Goal: Information Seeking & Learning: Check status

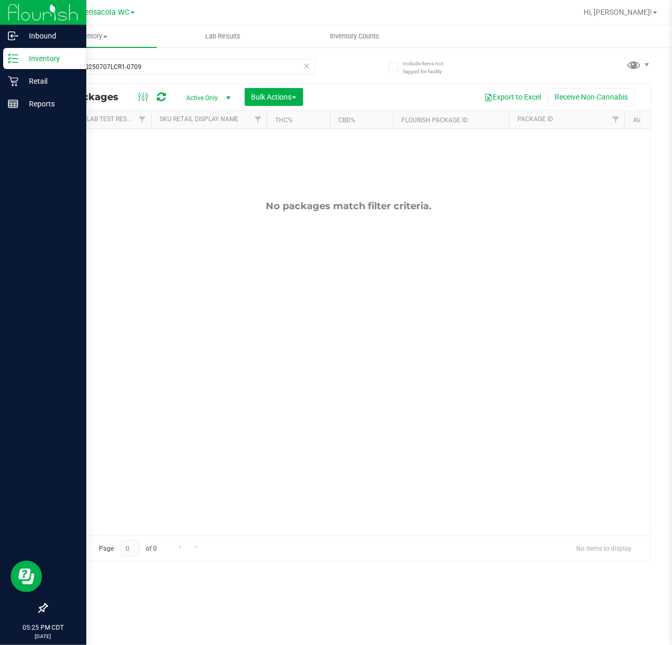
scroll to position [0, 117]
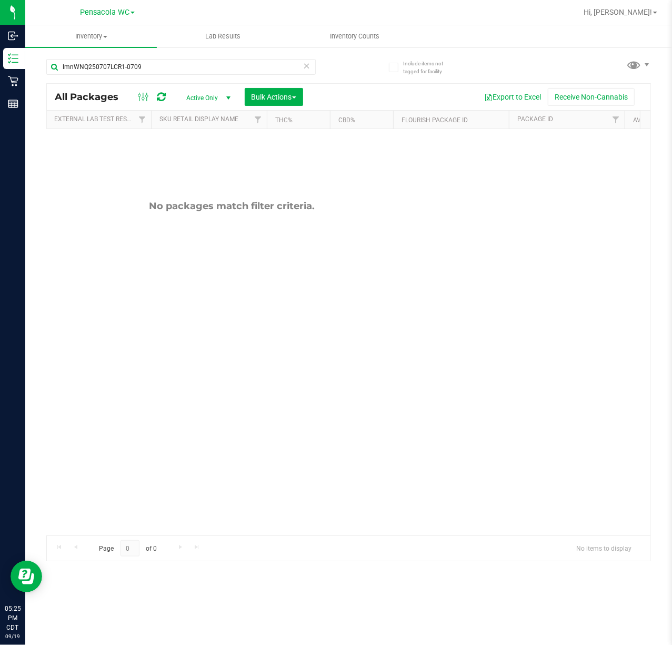
click at [310, 65] on icon at bounding box center [306, 65] width 7 height 13
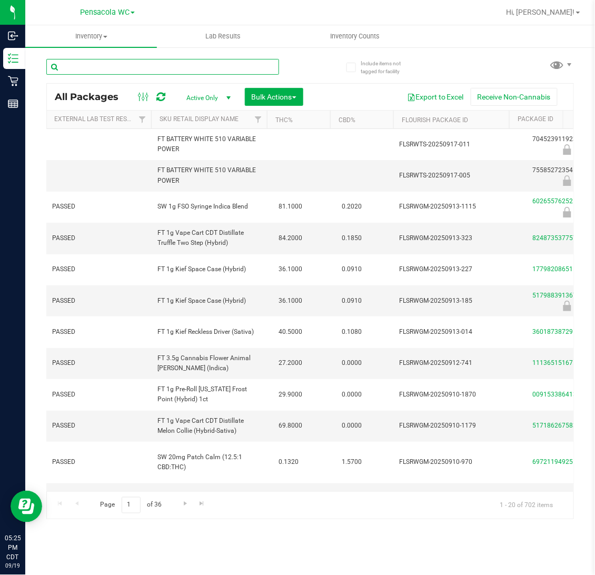
click at [222, 66] on input "text" at bounding box center [162, 67] width 233 height 16
type input "6549772966501522"
click at [310, 71] on div "6549772966501522" at bounding box center [178, 67] width 264 height 34
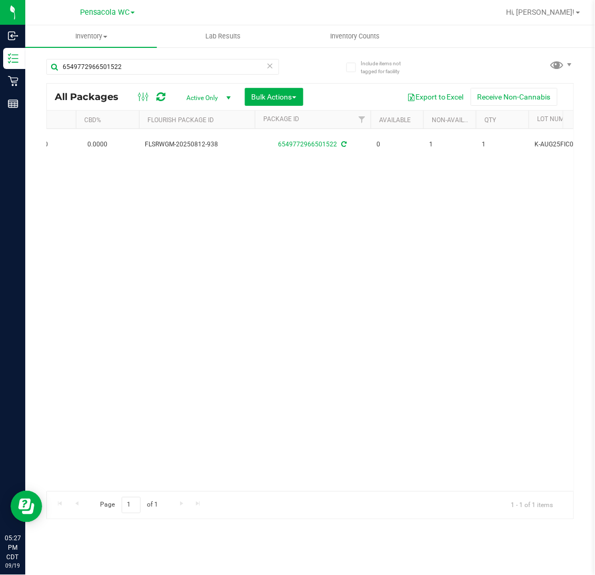
click at [269, 67] on icon at bounding box center [269, 65] width 7 height 13
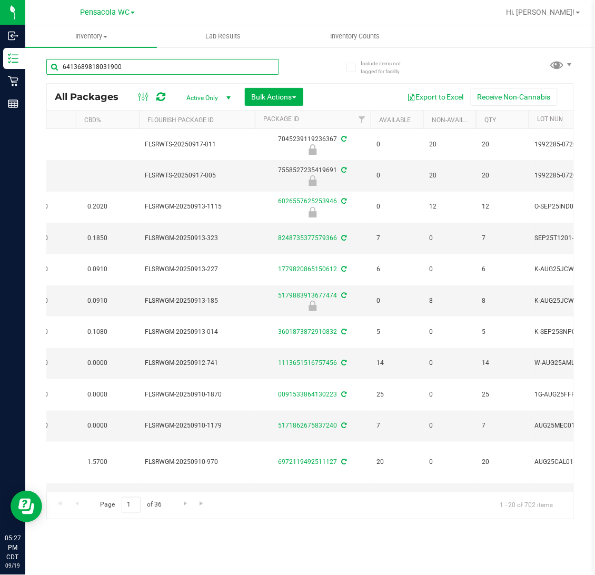
type input "6413689818031900"
click at [327, 73] on div "6413689818031900 All Packages Active Only Active Only Lab Samples Locked All Ex…" at bounding box center [310, 284] width 528 height 470
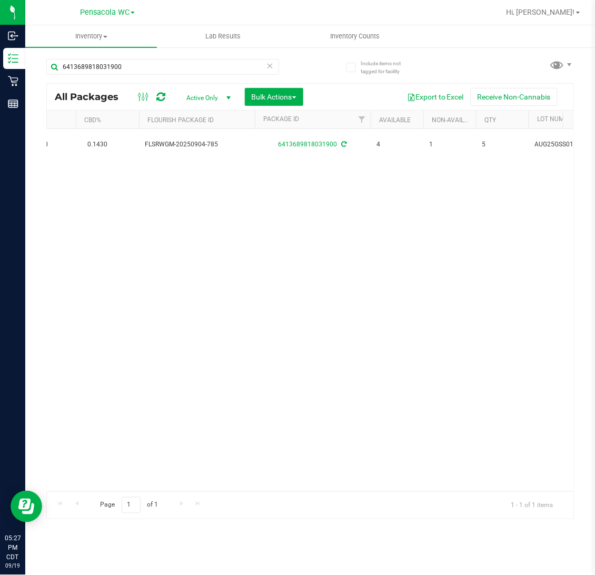
click at [272, 66] on icon at bounding box center [269, 65] width 7 height 13
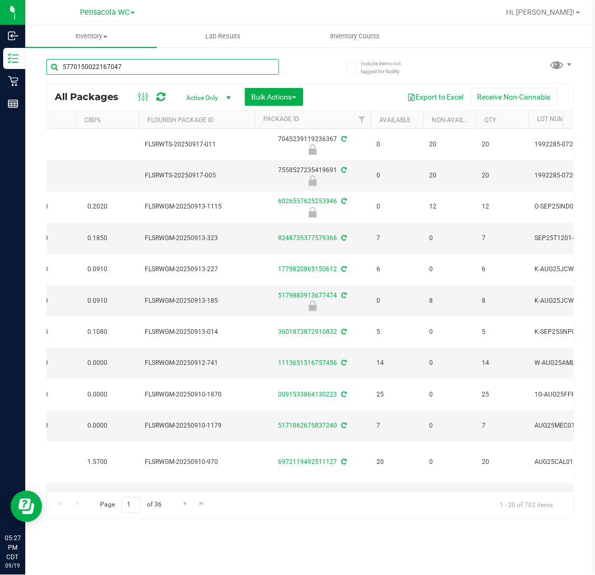
type input "5770150022167047"
click at [293, 62] on div "5770150022167047" at bounding box center [178, 67] width 264 height 34
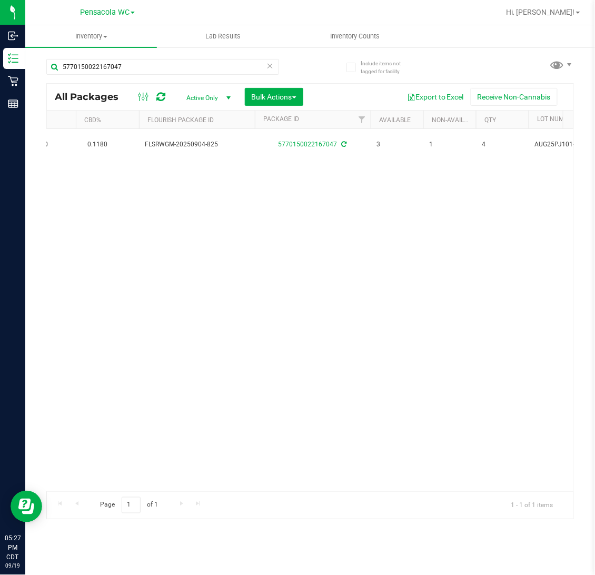
click at [270, 66] on icon at bounding box center [269, 65] width 7 height 13
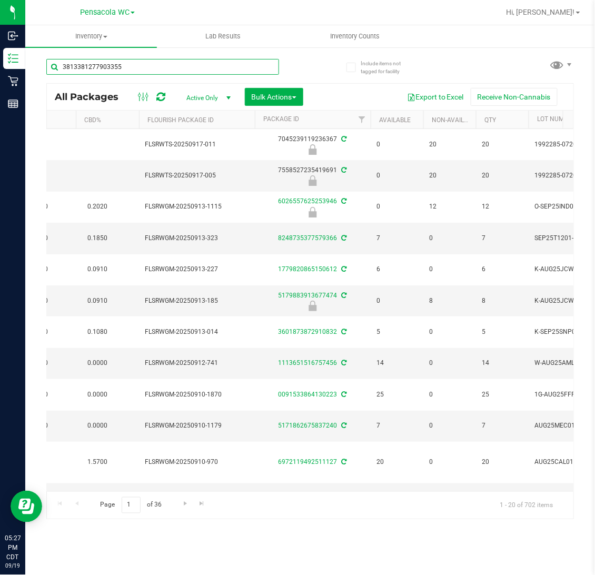
type input "3813381277903355"
click at [294, 66] on div "3813381277903355" at bounding box center [178, 67] width 264 height 34
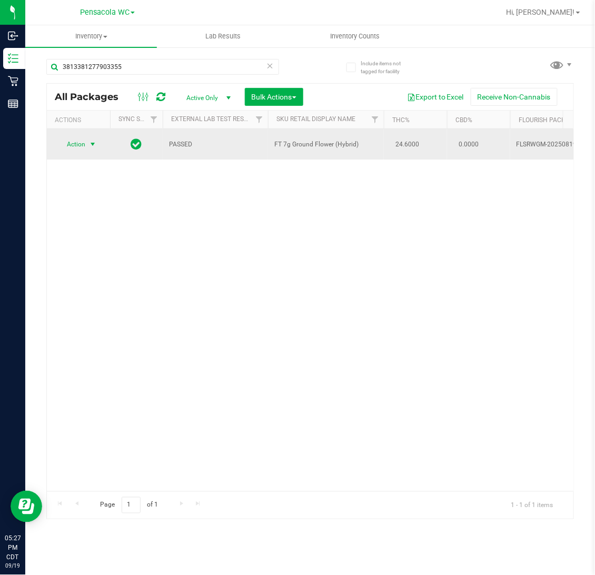
click at [66, 151] on span "Action" at bounding box center [71, 144] width 28 height 15
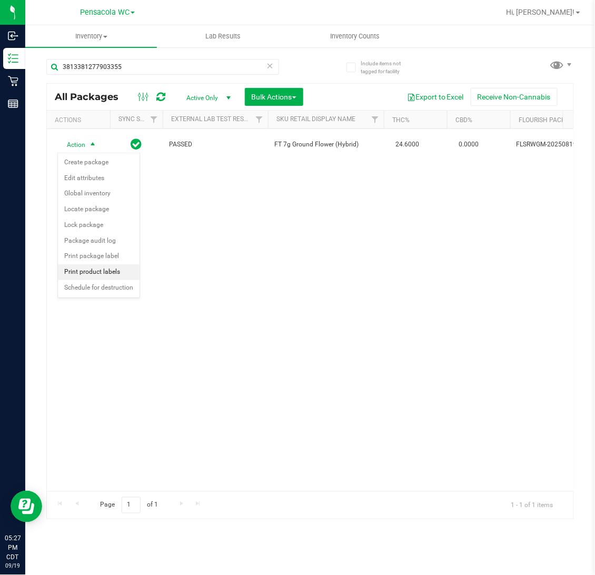
click at [117, 276] on li "Print product labels" at bounding box center [99, 272] width 82 height 16
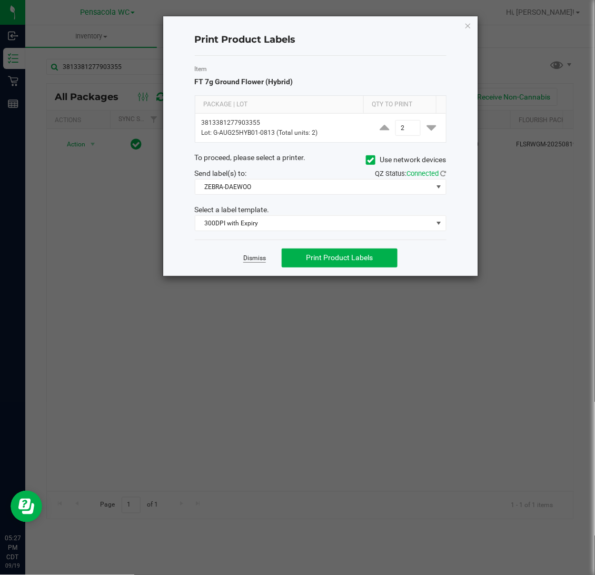
click at [247, 263] on link "Dismiss" at bounding box center [254, 258] width 23 height 9
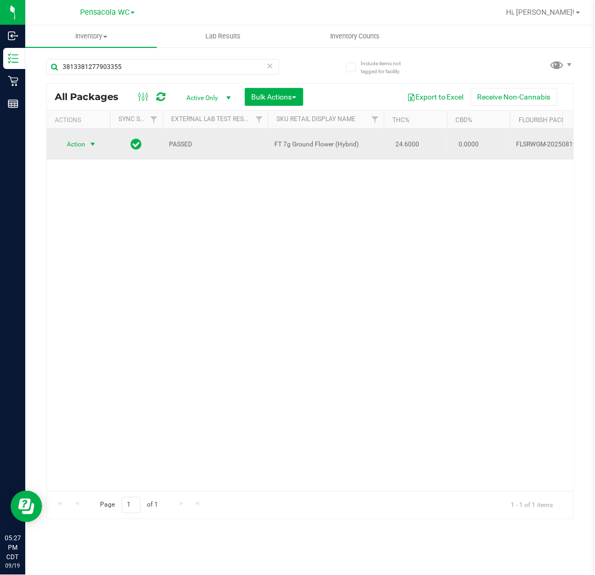
click at [76, 150] on span "Action" at bounding box center [71, 144] width 28 height 15
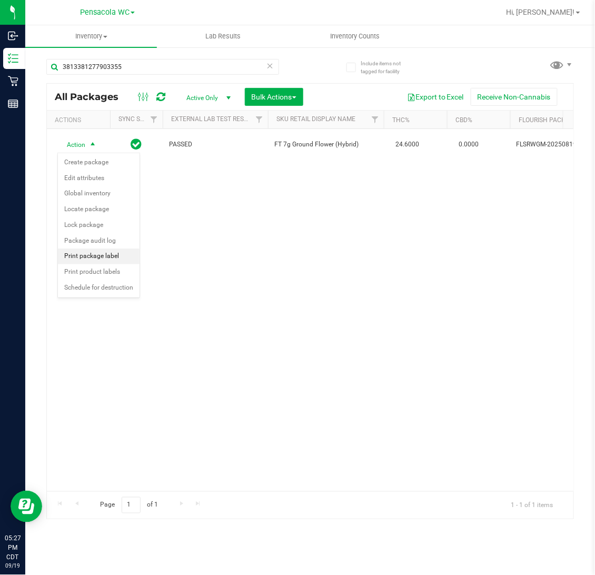
click at [110, 258] on li "Print package label" at bounding box center [99, 257] width 82 height 16
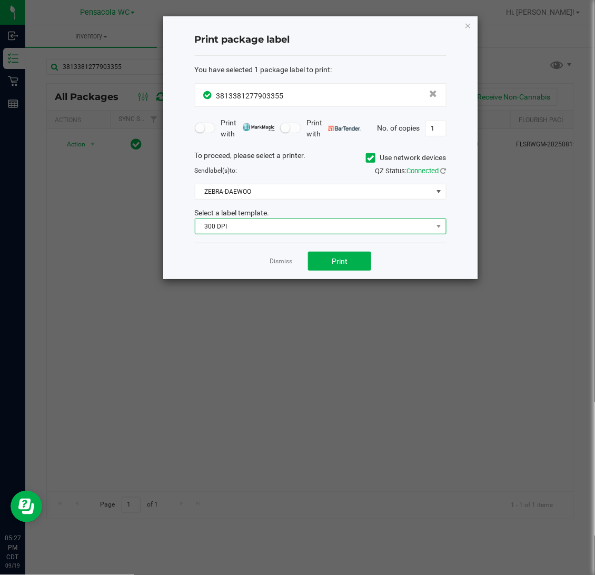
click at [302, 219] on span "300 DPI" at bounding box center [321, 227] width 252 height 16
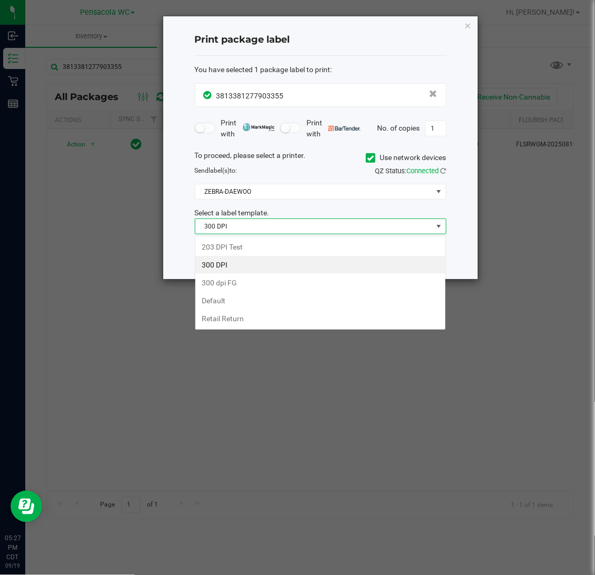
scroll to position [16, 251]
click at [298, 251] on li "203 DPI Test" at bounding box center [320, 247] width 250 height 18
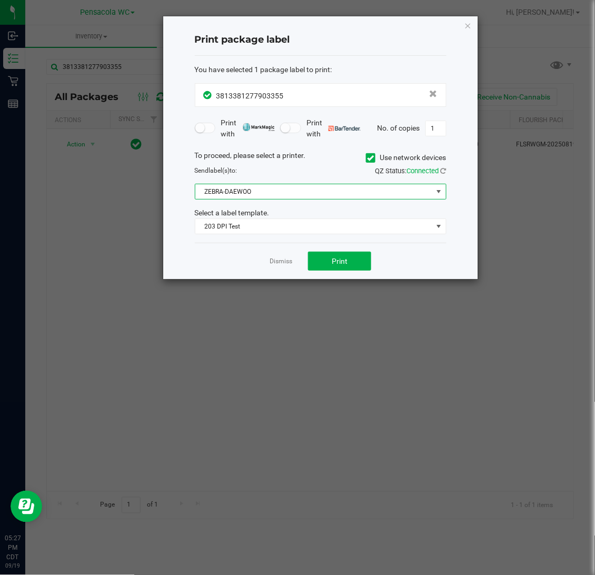
click at [312, 185] on span "ZEBRA-DAEWOO" at bounding box center [314, 191] width 238 height 15
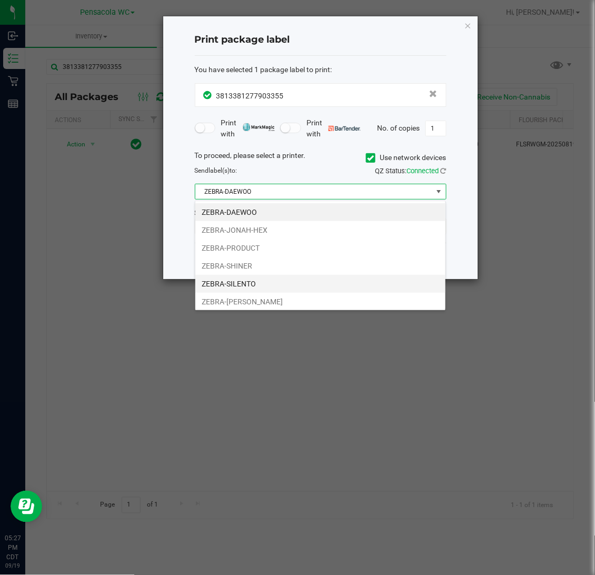
click at [300, 278] on li "ZEBRA-SILENTO" at bounding box center [320, 284] width 250 height 18
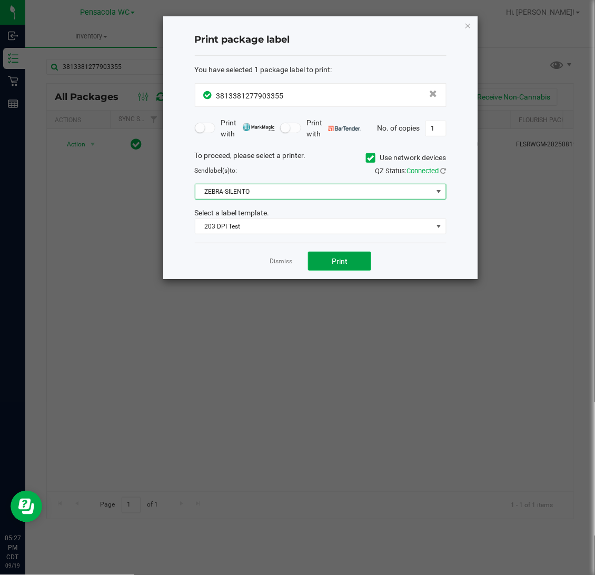
click at [338, 260] on span "Print" at bounding box center [340, 261] width 16 height 8
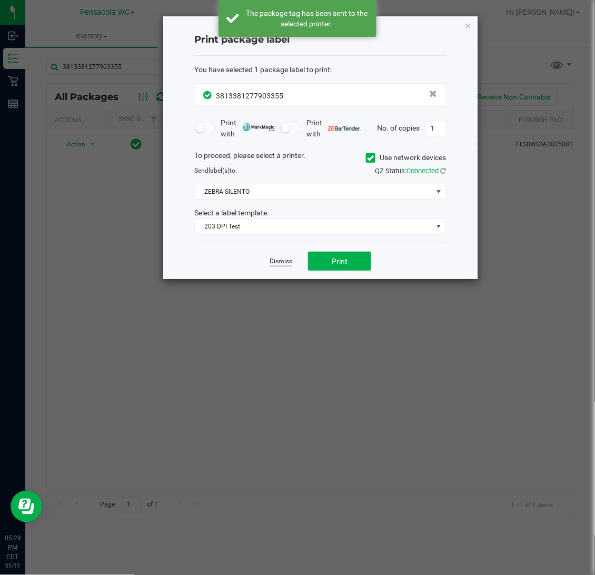
click at [285, 263] on link "Dismiss" at bounding box center [281, 261] width 23 height 9
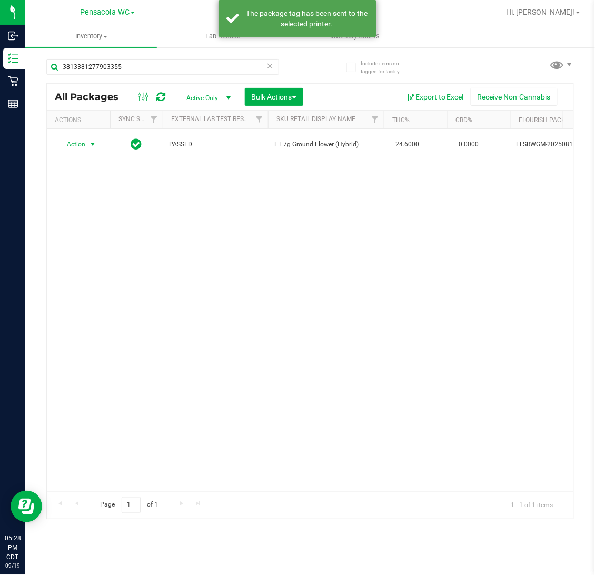
click at [272, 63] on icon at bounding box center [269, 65] width 7 height 13
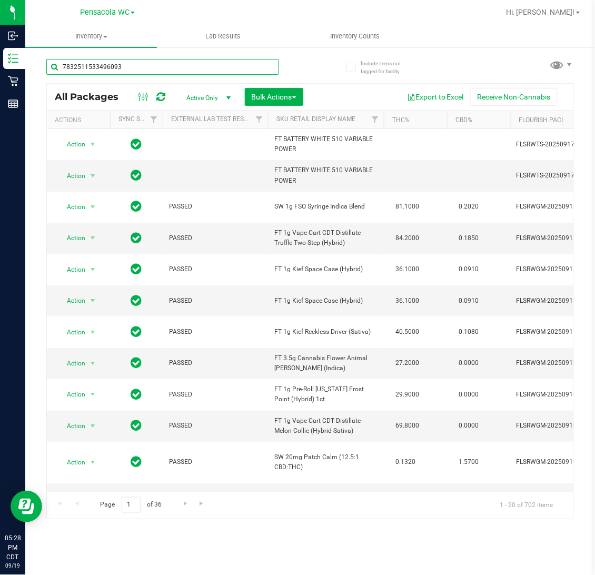
type input "7832511533496093"
click at [296, 67] on div "7832511533496093" at bounding box center [178, 67] width 264 height 34
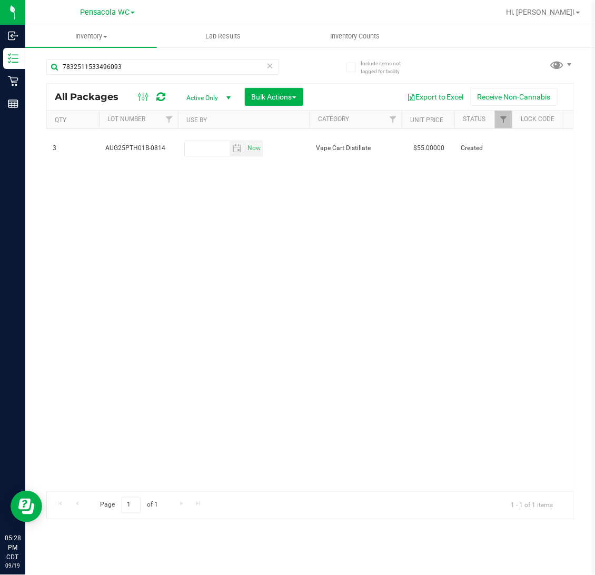
scroll to position [0, 648]
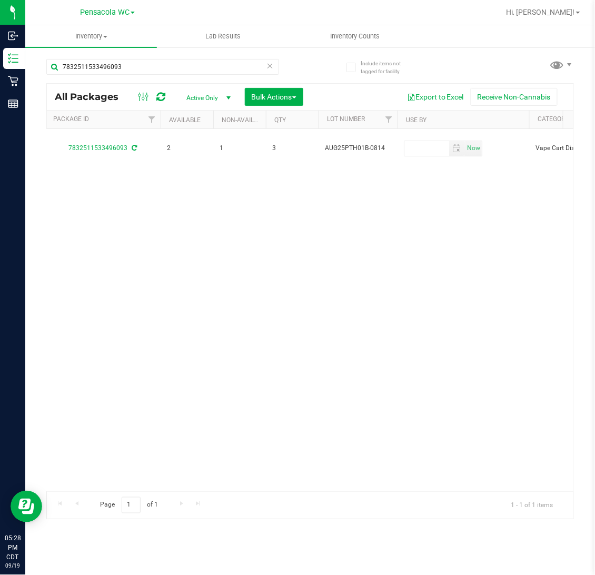
click at [270, 64] on icon at bounding box center [269, 65] width 7 height 13
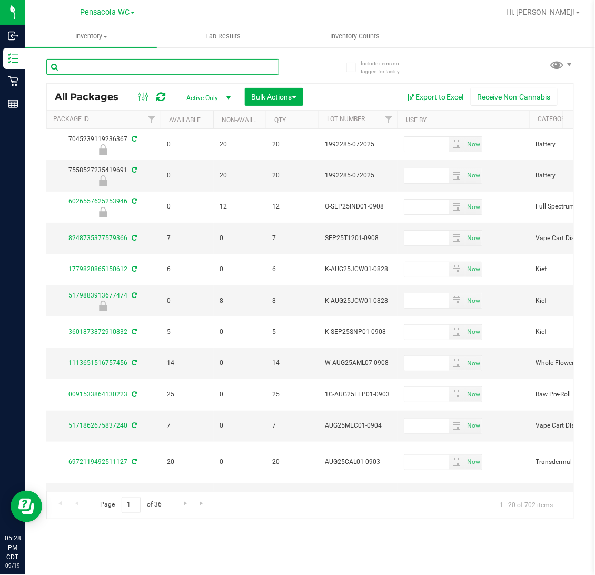
click at [161, 70] on input "text" at bounding box center [162, 67] width 233 height 16
type input "5429479232674590"
click at [306, 57] on div "5429479232674590" at bounding box center [178, 67] width 264 height 34
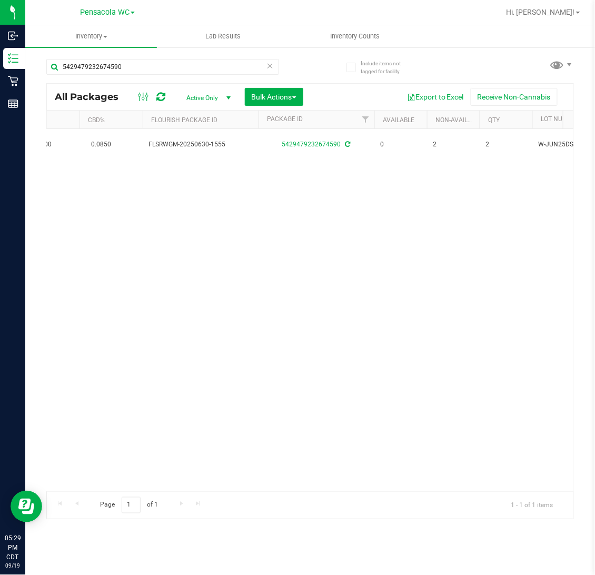
scroll to position [0, 369]
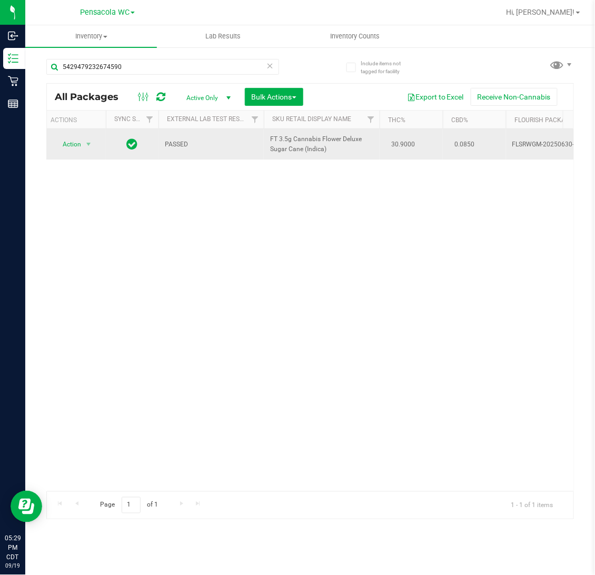
click at [70, 144] on span "Action" at bounding box center [67, 144] width 28 height 15
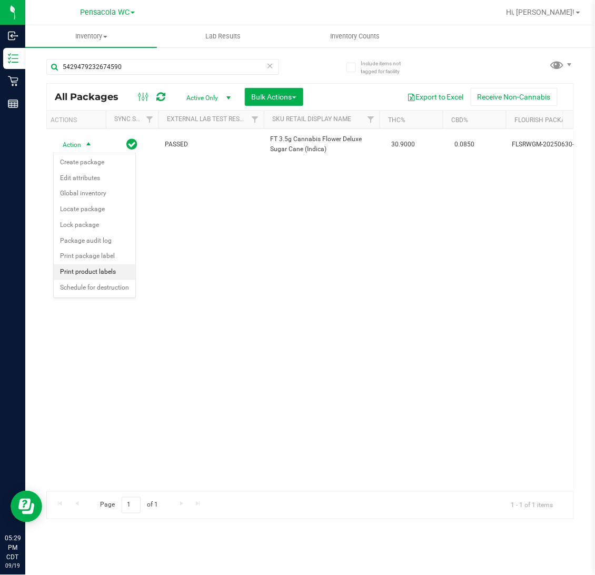
click at [76, 277] on li "Print product labels" at bounding box center [95, 272] width 82 height 16
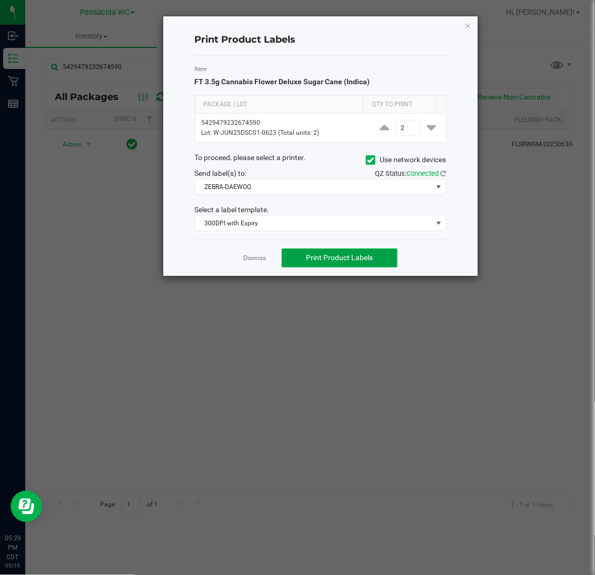
click at [333, 261] on span "Print Product Labels" at bounding box center [339, 257] width 67 height 8
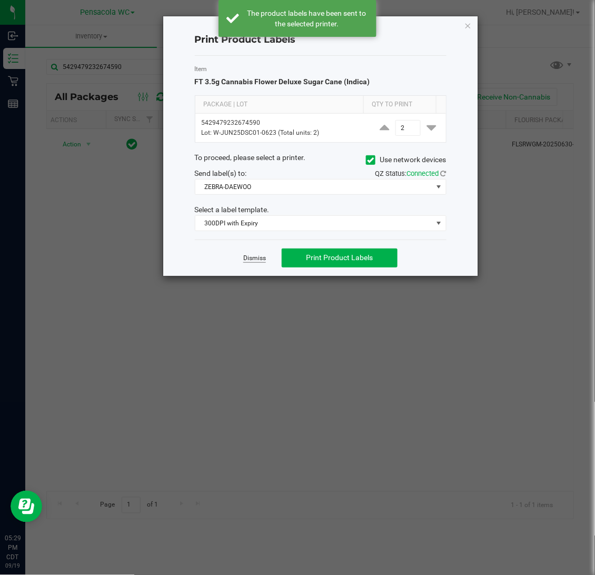
click at [257, 258] on link "Dismiss" at bounding box center [254, 258] width 23 height 9
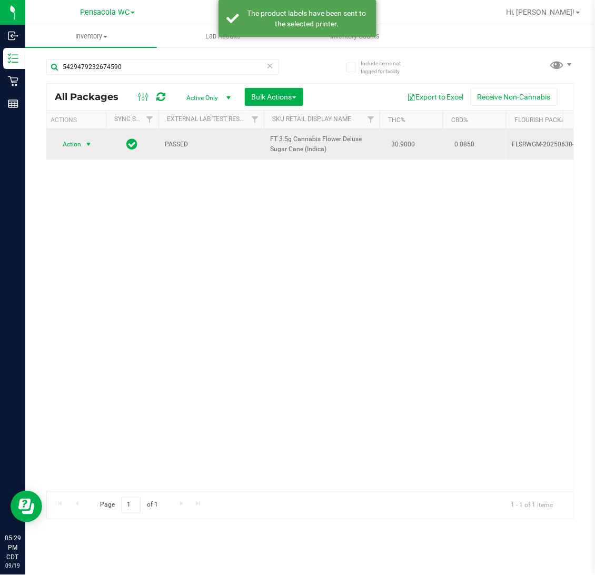
click at [68, 149] on span "Action" at bounding box center [67, 144] width 28 height 15
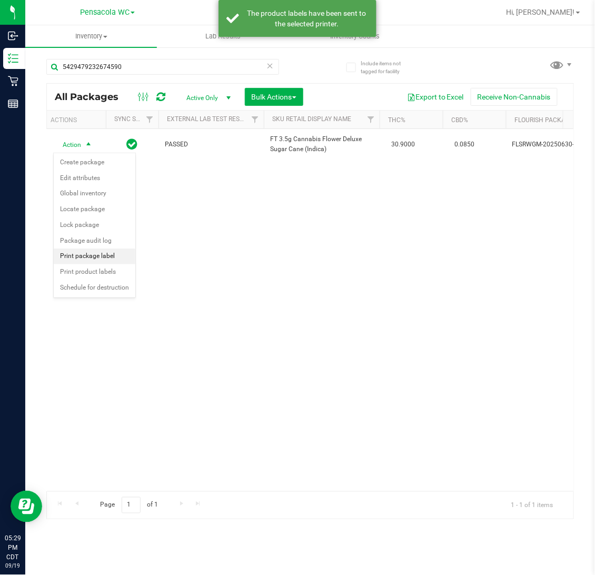
click at [95, 256] on li "Print package label" at bounding box center [95, 257] width 82 height 16
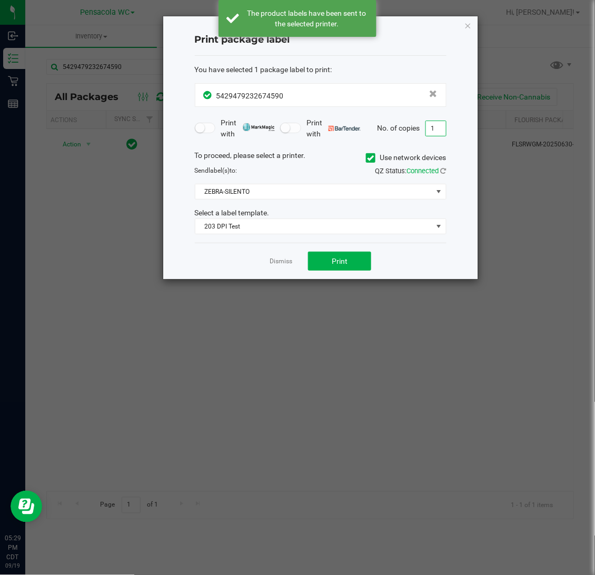
click at [430, 133] on input "1" at bounding box center [436, 128] width 20 height 15
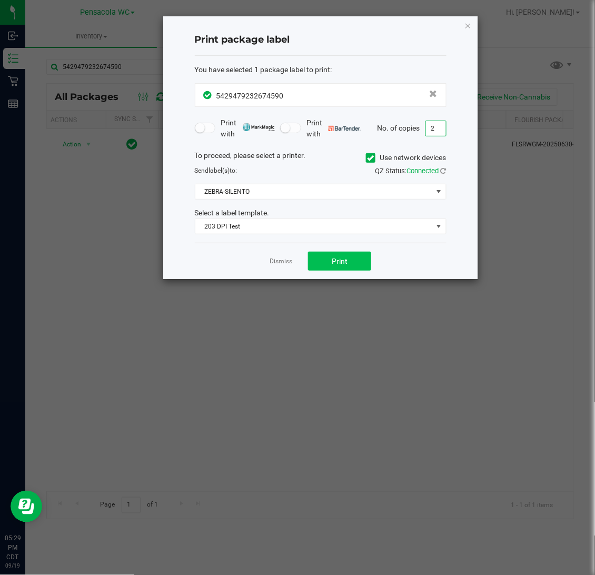
type input "2"
click at [340, 262] on span "Print" at bounding box center [340, 261] width 16 height 8
click at [277, 264] on link "Dismiss" at bounding box center [281, 261] width 23 height 9
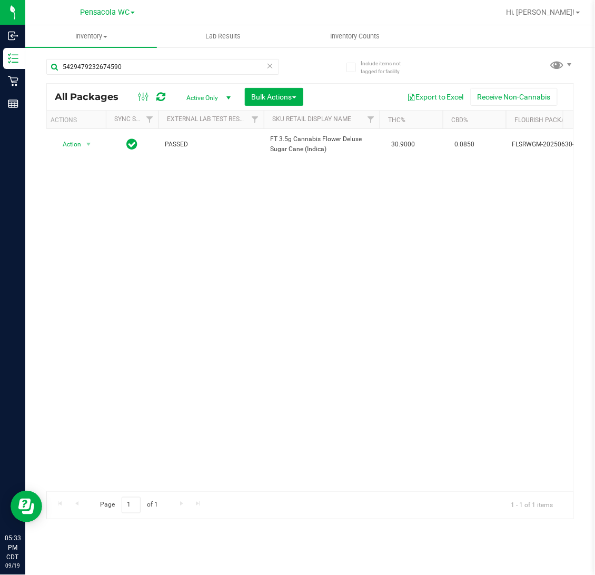
click at [270, 64] on icon at bounding box center [269, 65] width 7 height 13
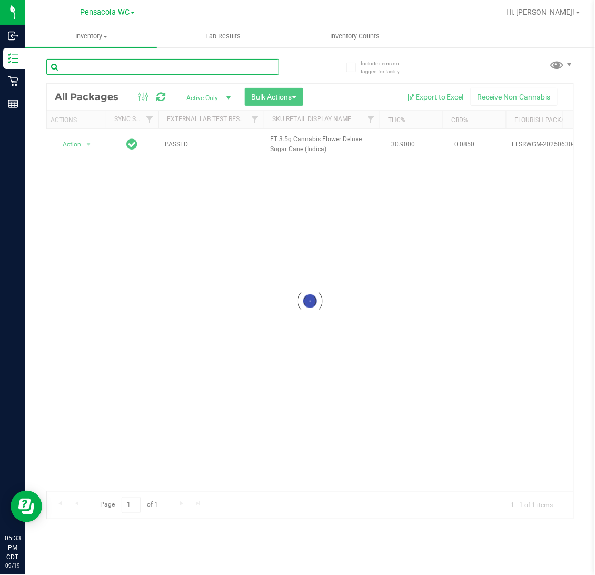
click at [239, 64] on input "text" at bounding box center [162, 67] width 233 height 16
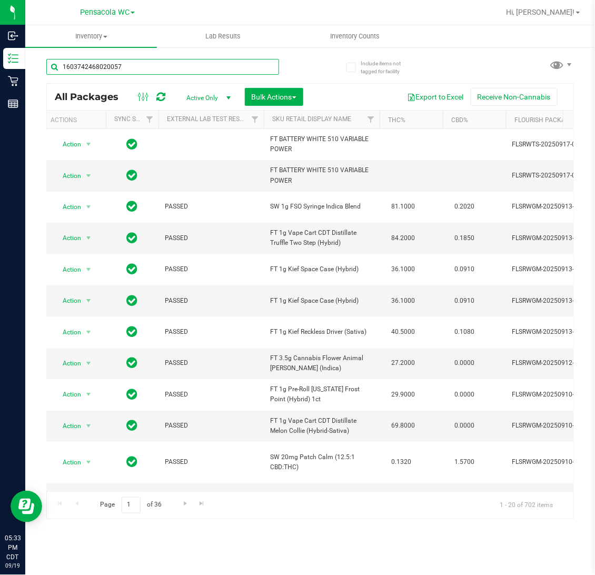
type input "1603742468020057"
click at [299, 64] on div "1603742468020057" at bounding box center [178, 67] width 264 height 34
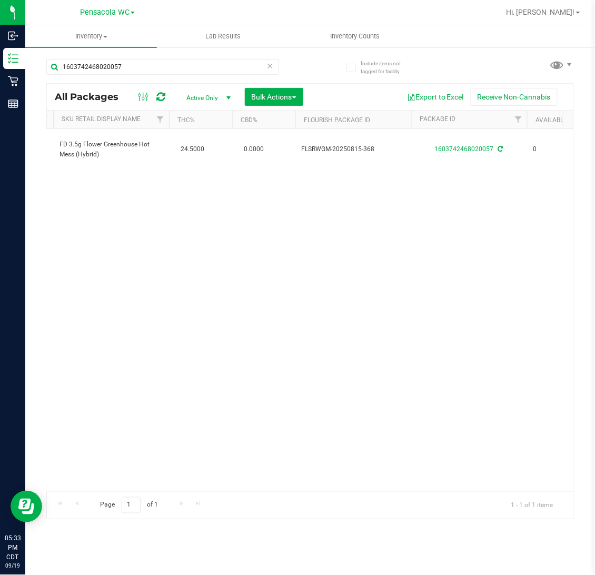
scroll to position [0, 214]
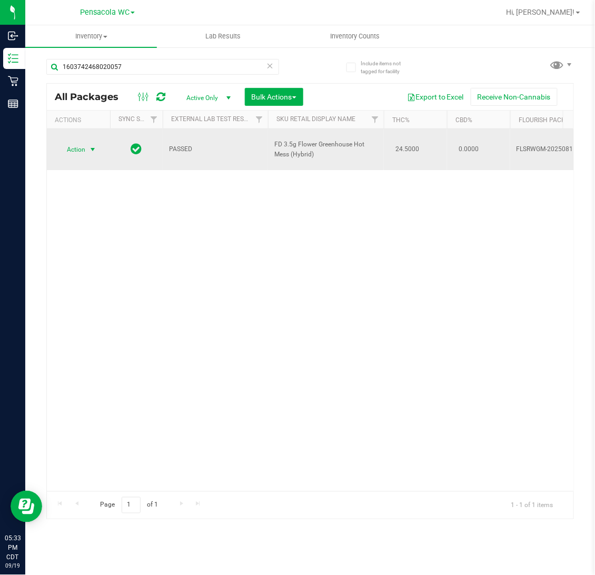
click at [85, 146] on span "Action" at bounding box center [71, 149] width 28 height 15
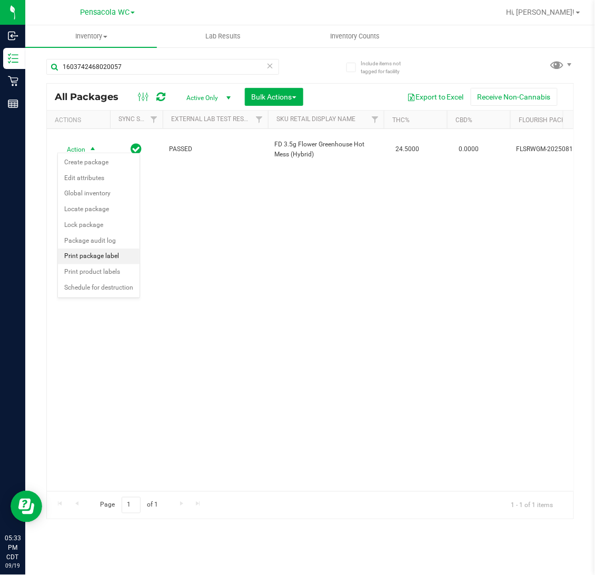
click at [114, 262] on li "Print package label" at bounding box center [99, 257] width 82 height 16
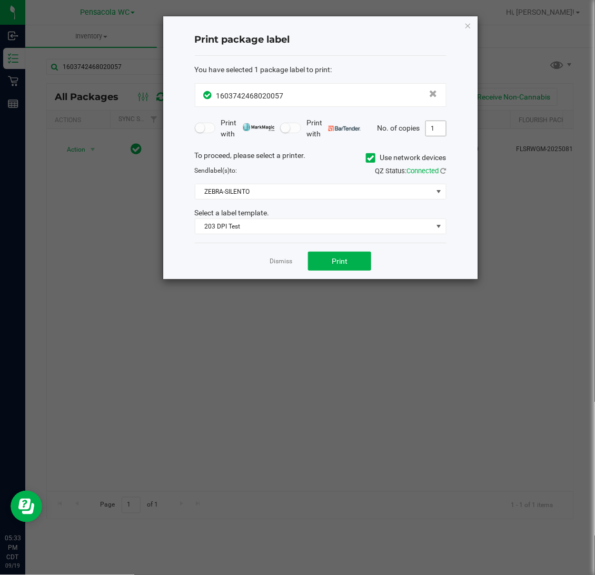
click at [440, 131] on input "1" at bounding box center [436, 128] width 20 height 15
type input "2"
click at [362, 261] on button "Print" at bounding box center [339, 261] width 63 height 19
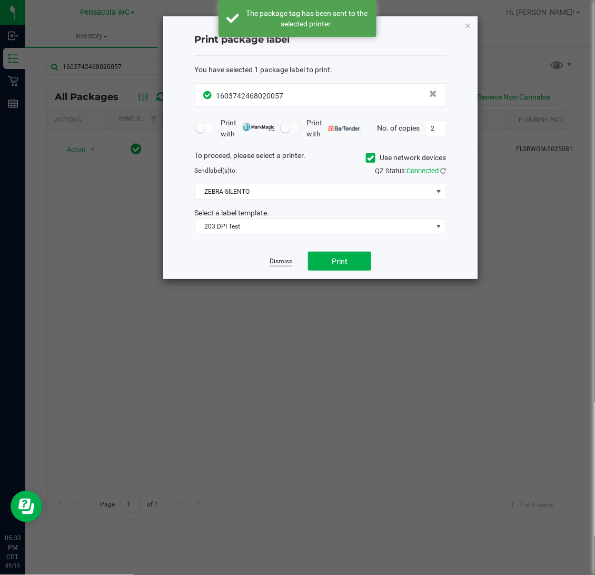
click at [282, 261] on link "Dismiss" at bounding box center [281, 261] width 23 height 9
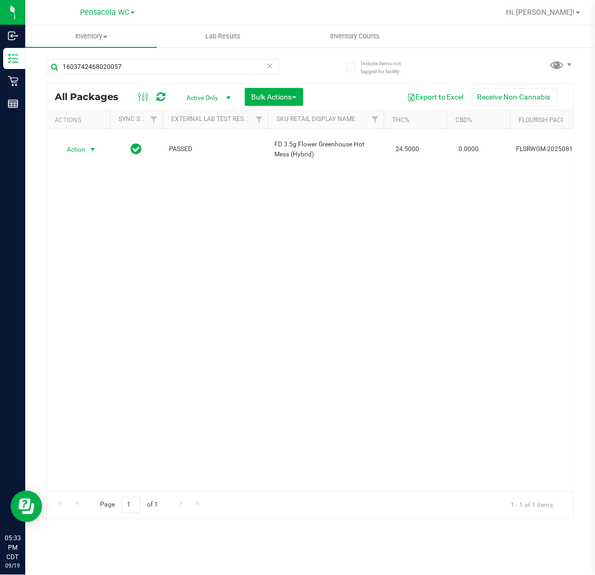
click at [272, 64] on icon at bounding box center [269, 65] width 7 height 13
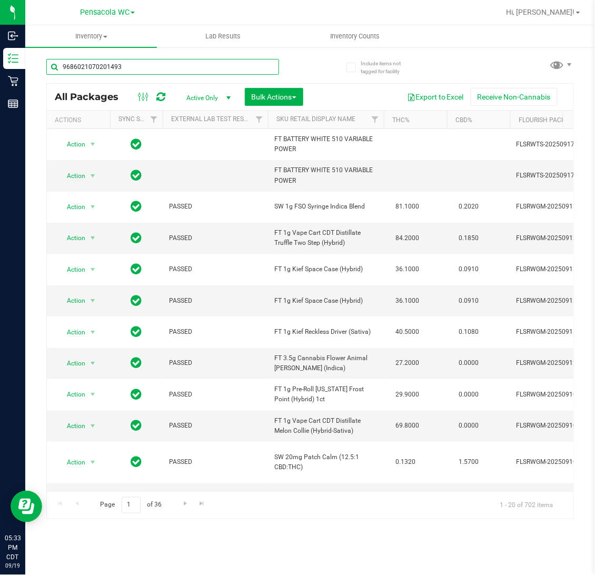
type input "9686021070201493"
click at [319, 66] on div "9686021070201493 All Packages Active Only Active Only Lab Samples Locked All Ex…" at bounding box center [310, 284] width 528 height 470
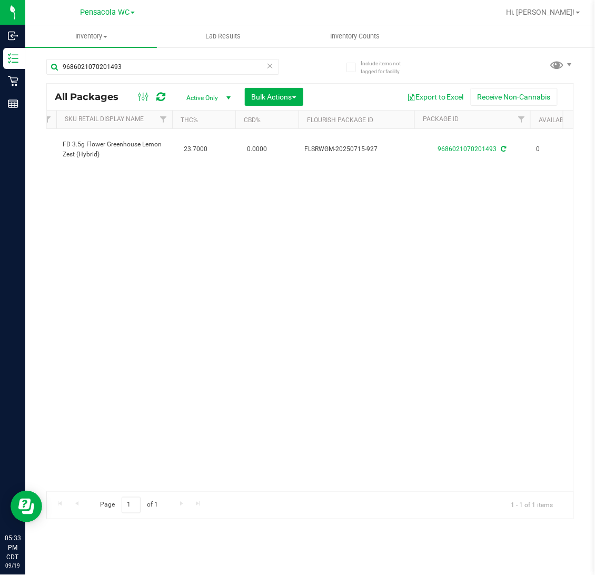
scroll to position [0, 278]
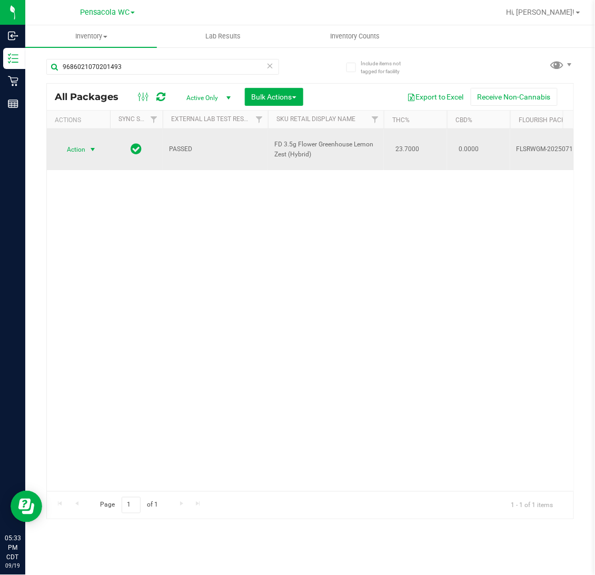
click at [81, 152] on span "Action" at bounding box center [71, 149] width 28 height 15
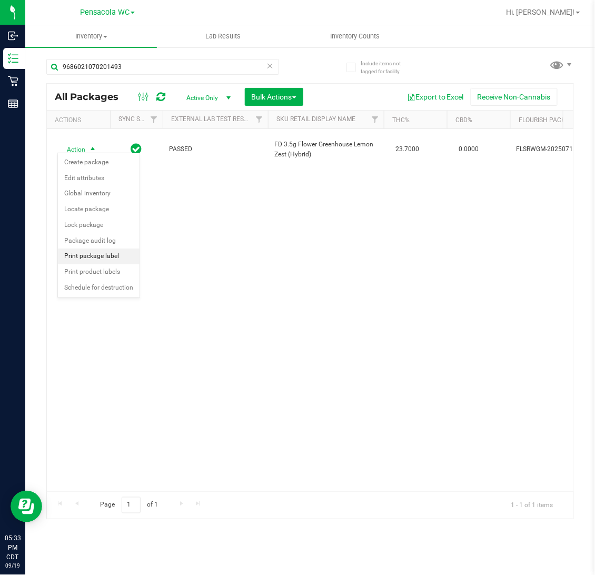
click at [101, 260] on li "Print package label" at bounding box center [99, 257] width 82 height 16
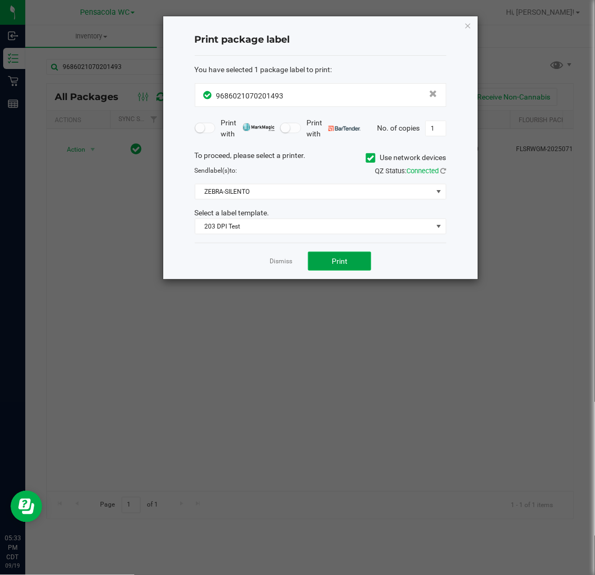
click at [352, 266] on button "Print" at bounding box center [339, 261] width 63 height 19
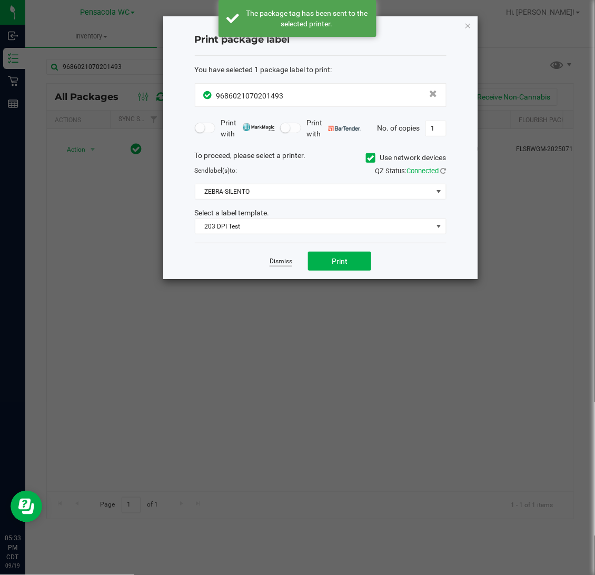
click at [276, 264] on link "Dismiss" at bounding box center [281, 261] width 23 height 9
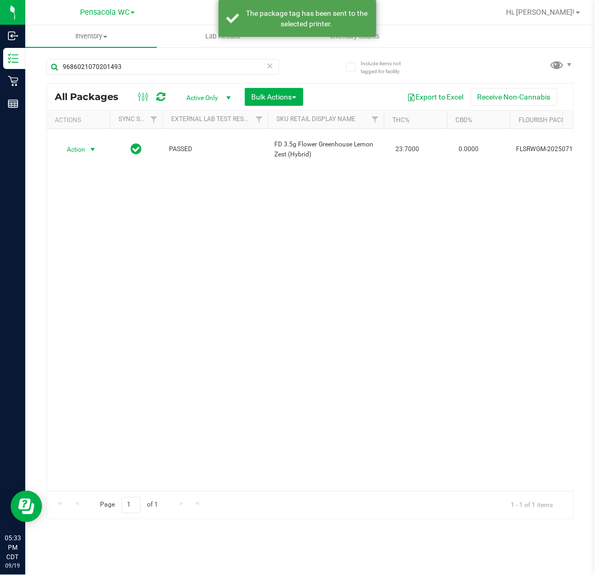
click at [266, 66] on icon at bounding box center [269, 65] width 7 height 13
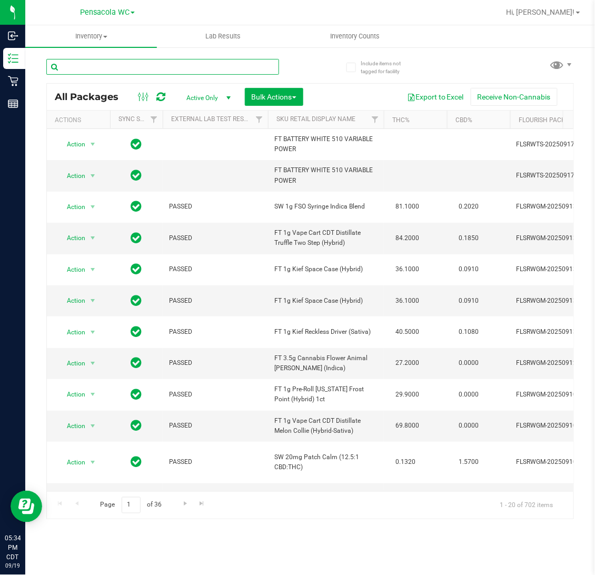
click at [220, 68] on input "text" at bounding box center [162, 67] width 233 height 16
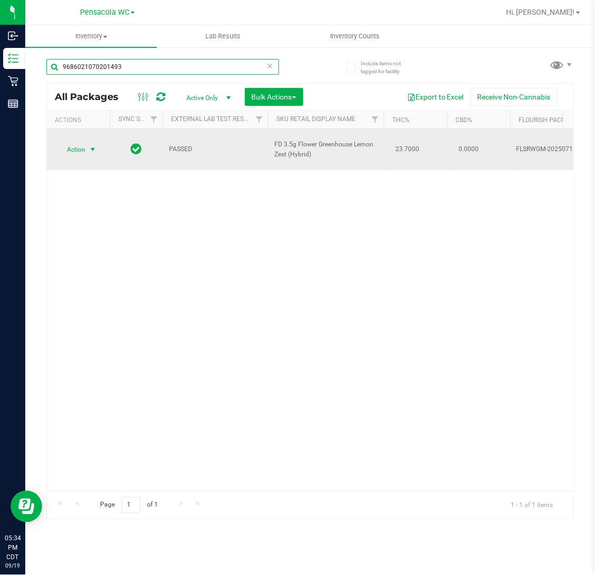
type input "9686021070201493"
click at [89, 145] on span "select" at bounding box center [92, 149] width 8 height 8
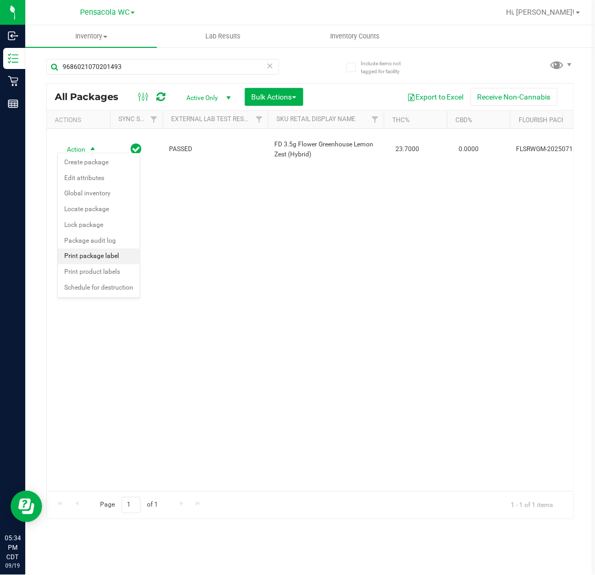
click at [67, 260] on li "Print package label" at bounding box center [99, 257] width 82 height 16
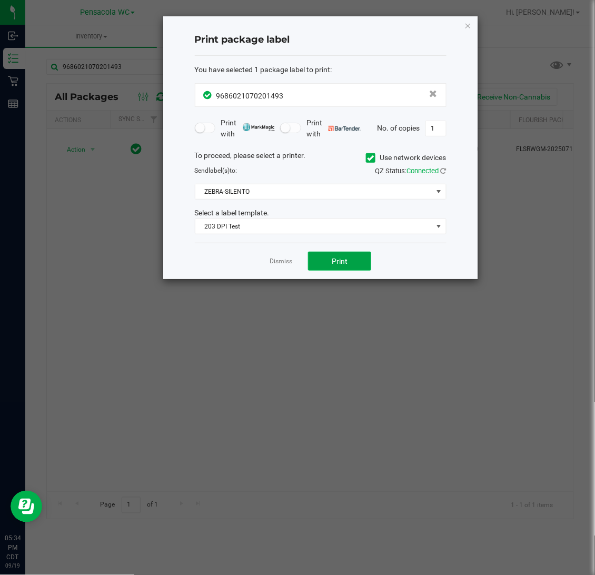
click at [348, 262] on button "Print" at bounding box center [339, 261] width 63 height 19
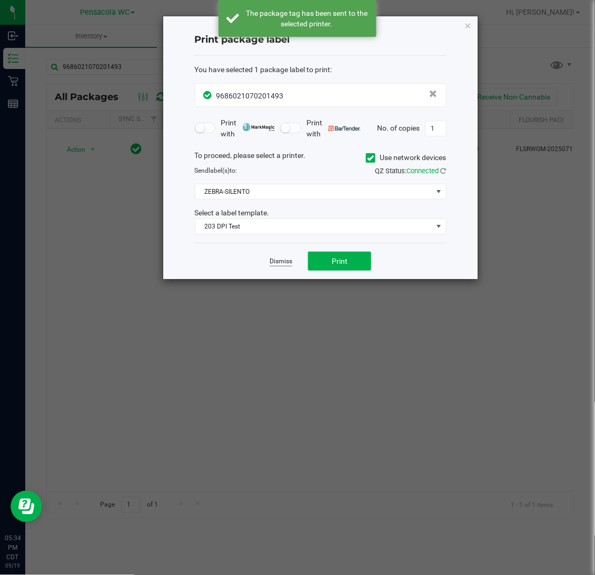
click at [270, 262] on link "Dismiss" at bounding box center [281, 261] width 23 height 9
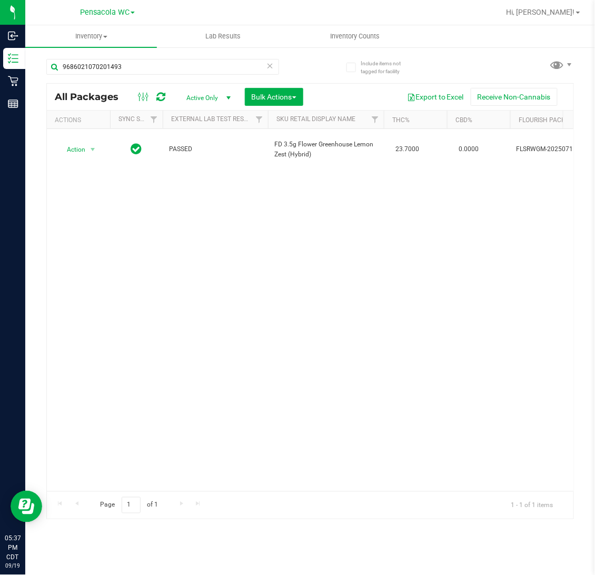
click at [271, 71] on icon at bounding box center [269, 65] width 7 height 13
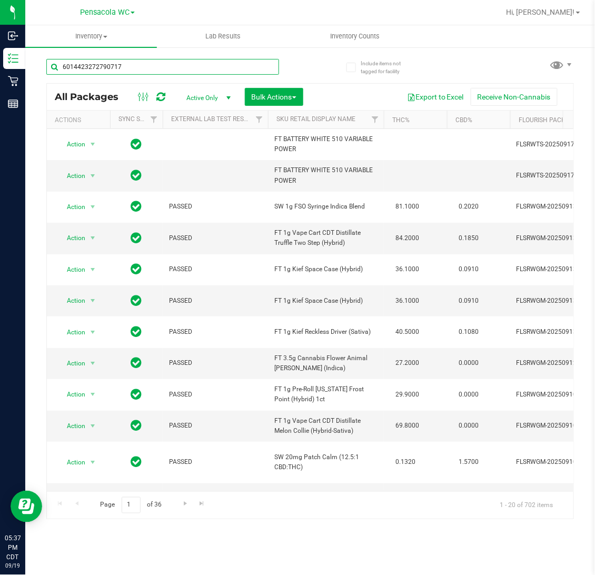
type input "6014423272790717"
click at [306, 64] on div "6014423272790717" at bounding box center [178, 67] width 264 height 34
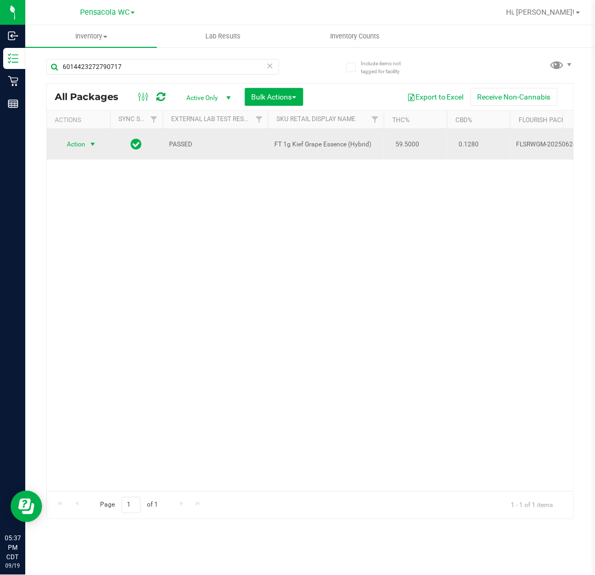
click at [91, 144] on span "select" at bounding box center [92, 144] width 8 height 8
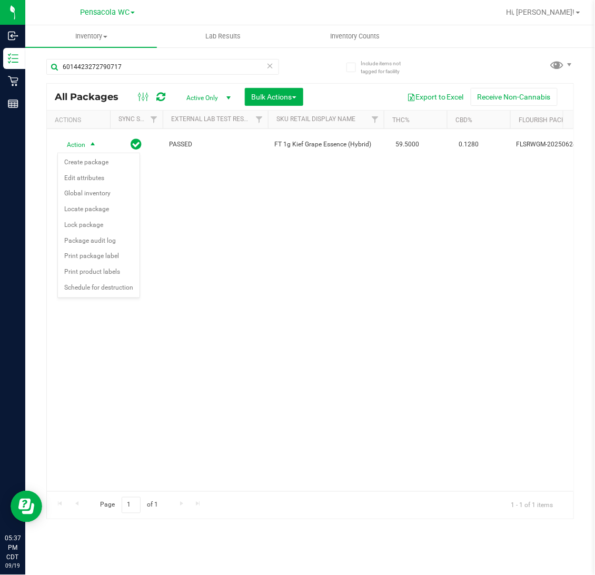
click at [264, 362] on div "Action Action Create package Edit attributes Global inventory Locate package Lo…" at bounding box center [310, 310] width 527 height 362
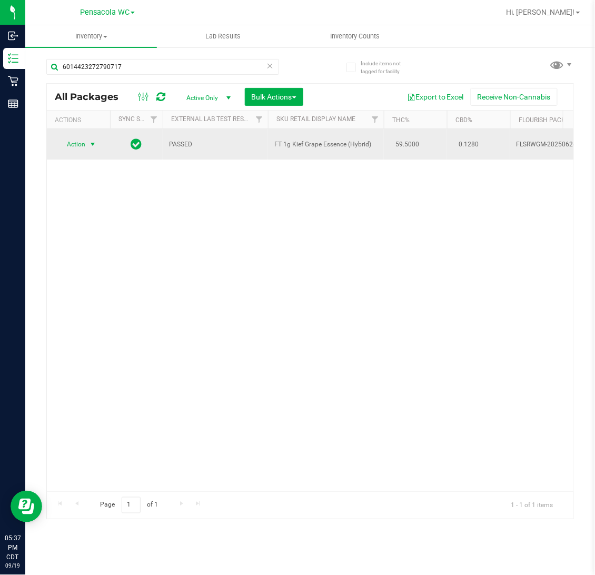
click at [92, 144] on span "select" at bounding box center [92, 144] width 8 height 8
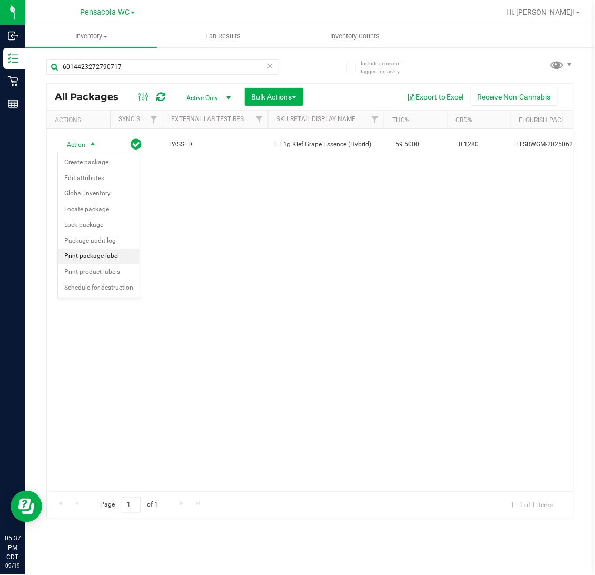
click at [75, 261] on li "Print package label" at bounding box center [99, 257] width 82 height 16
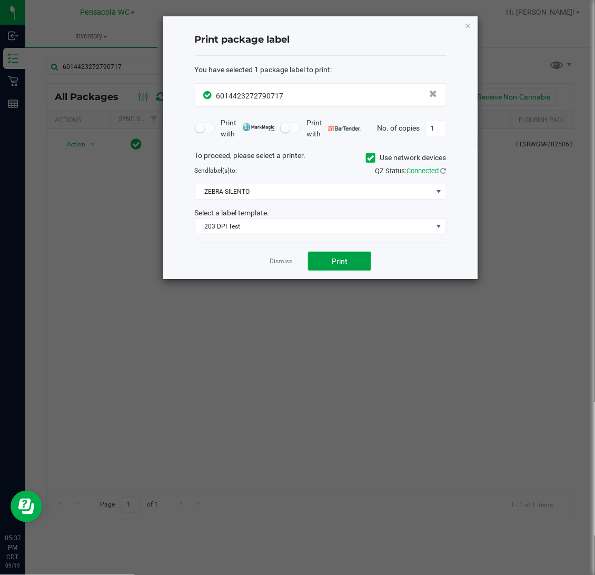
click at [335, 265] on span "Print" at bounding box center [340, 261] width 16 height 8
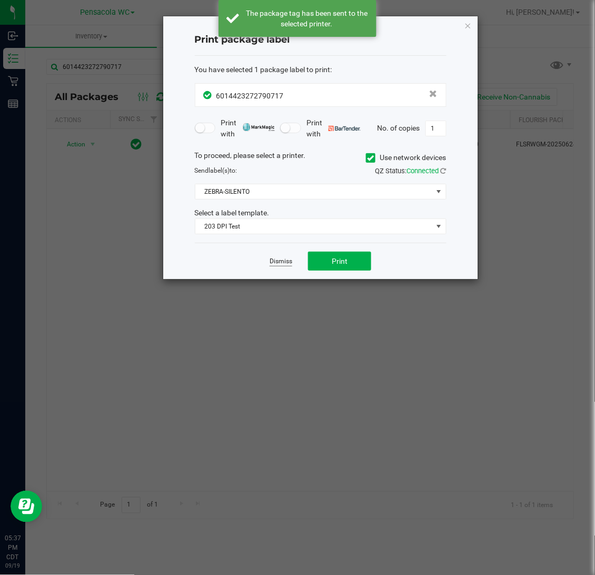
click at [273, 266] on link "Dismiss" at bounding box center [281, 261] width 23 height 9
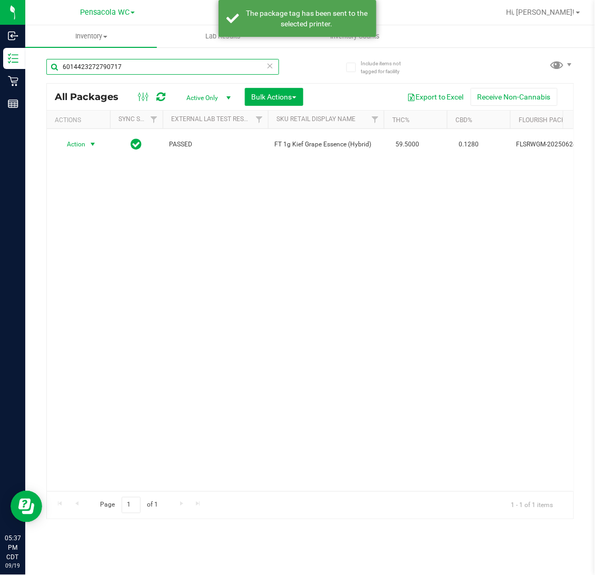
click at [262, 64] on input "6014423272790717" at bounding box center [162, 67] width 233 height 16
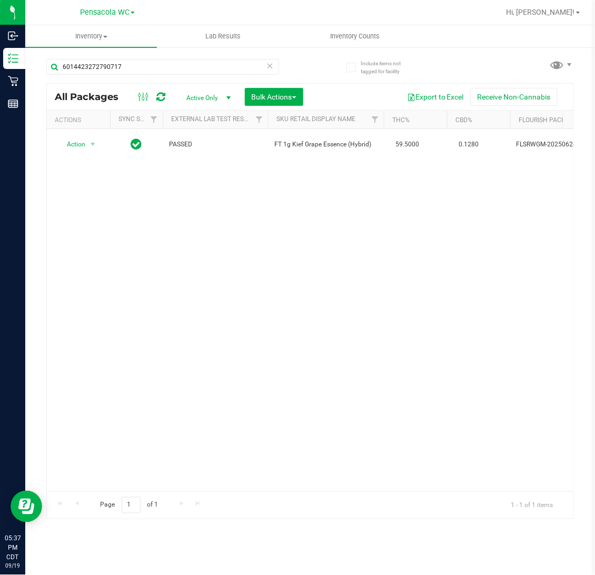
click at [268, 68] on icon at bounding box center [269, 65] width 7 height 13
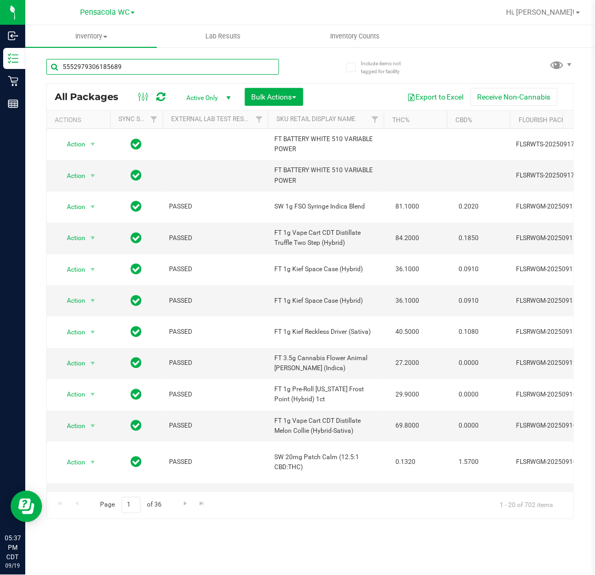
type input "5552979306185689"
click at [308, 74] on div "5552979306185689" at bounding box center [178, 67] width 264 height 34
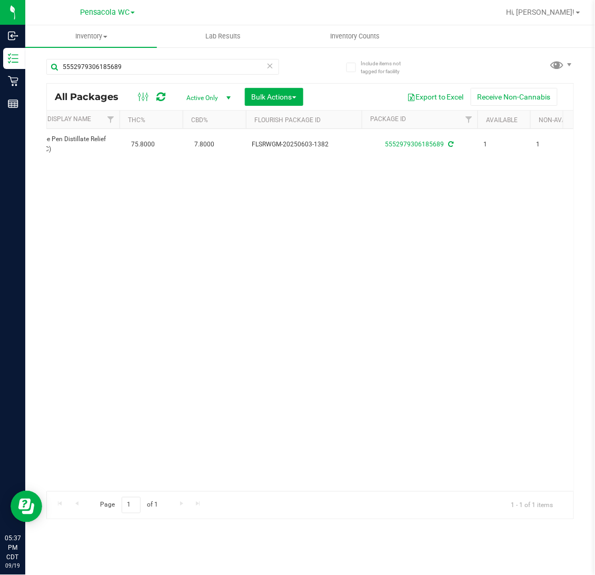
scroll to position [0, 264]
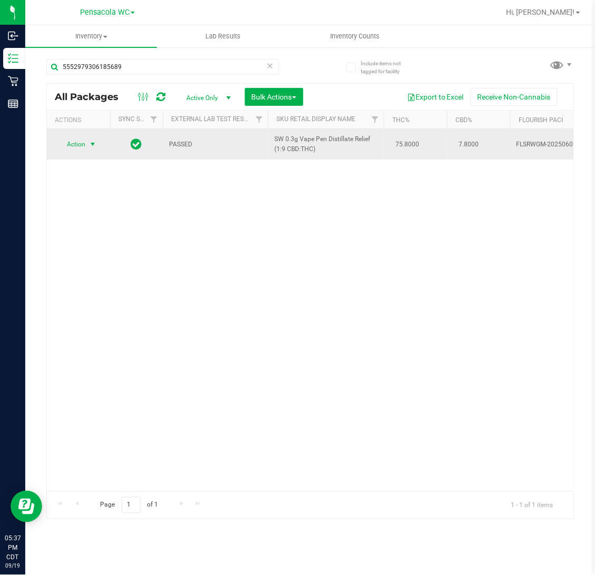
click at [82, 146] on span "Action" at bounding box center [71, 144] width 28 height 15
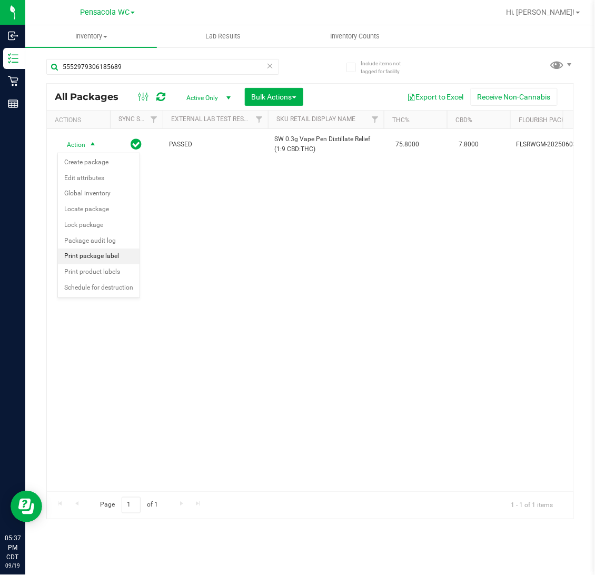
click at [102, 262] on li "Print package label" at bounding box center [99, 257] width 82 height 16
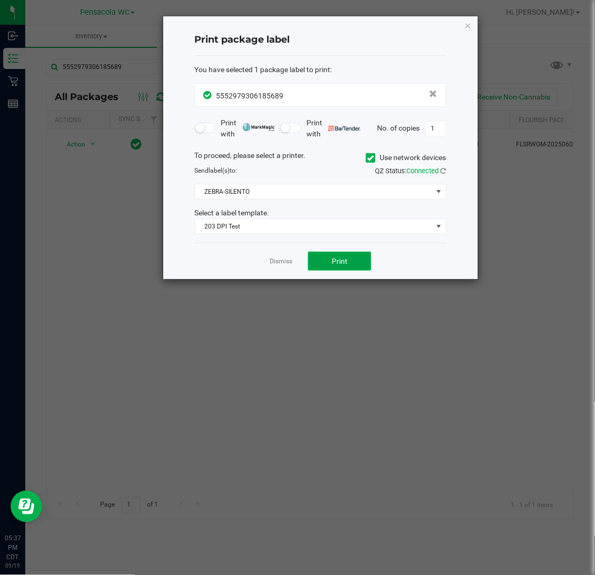
click at [357, 263] on button "Print" at bounding box center [339, 261] width 63 height 19
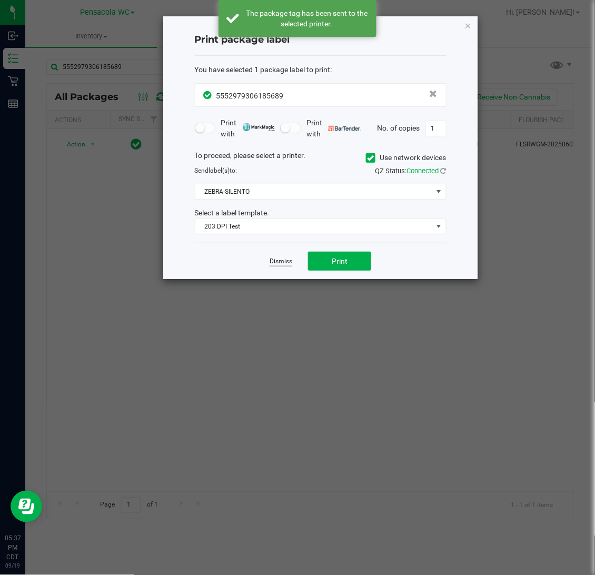
click at [282, 265] on link "Dismiss" at bounding box center [281, 261] width 23 height 9
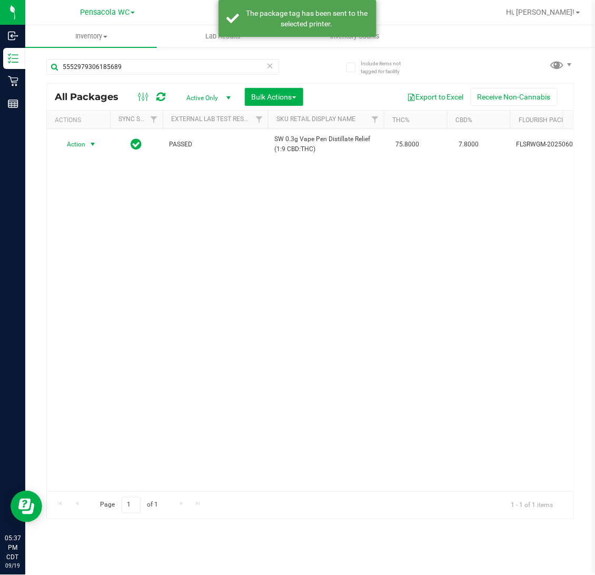
click at [266, 66] on icon at bounding box center [269, 65] width 7 height 13
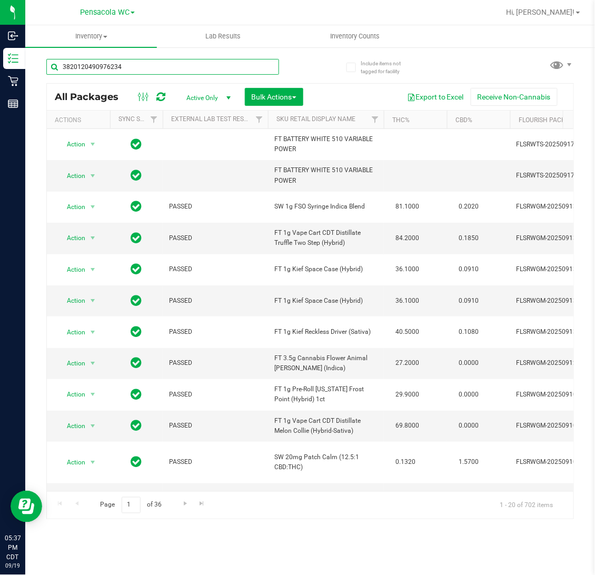
type input "3820120490976234"
click at [285, 73] on div "3820120490976234" at bounding box center [178, 67] width 264 height 34
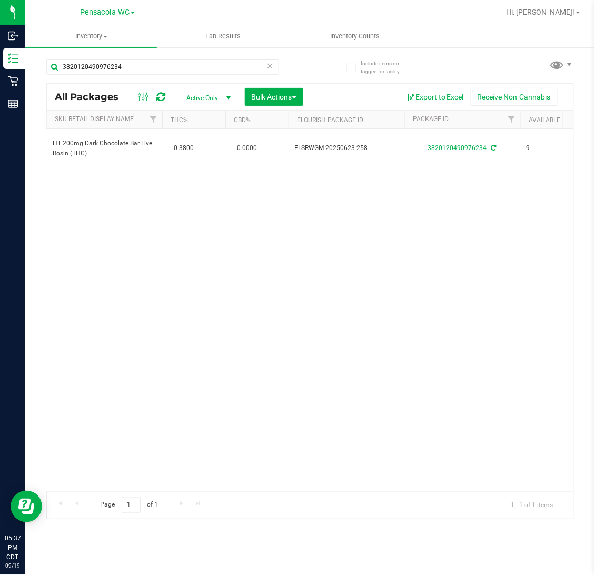
click at [268, 68] on icon at bounding box center [269, 65] width 7 height 13
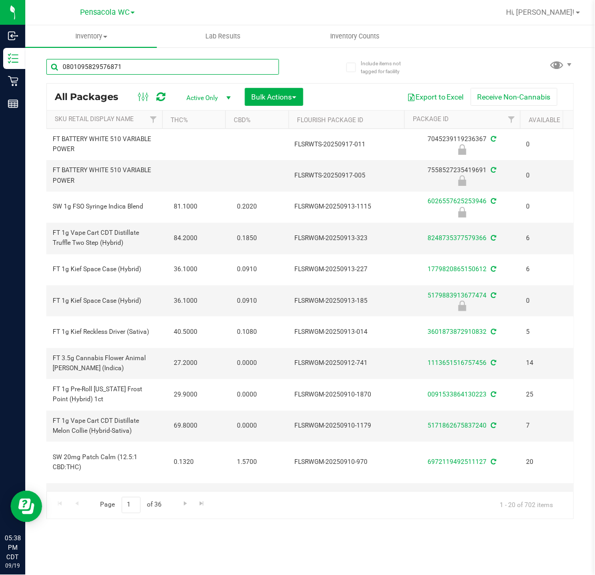
click at [270, 68] on input "0801095829576871" at bounding box center [162, 67] width 233 height 16
type input "0801095829576871"
click at [310, 66] on div "0801095829576871 All Packages Active Only Active Only Lab Samples Locked All Ex…" at bounding box center [310, 284] width 528 height 470
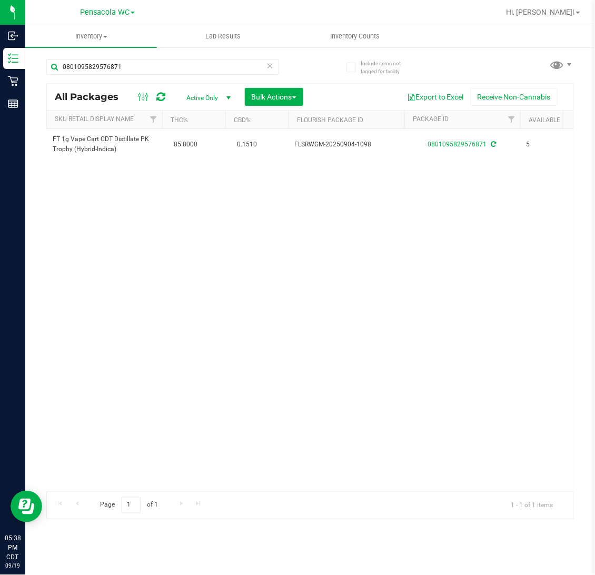
click at [270, 70] on icon at bounding box center [269, 65] width 7 height 13
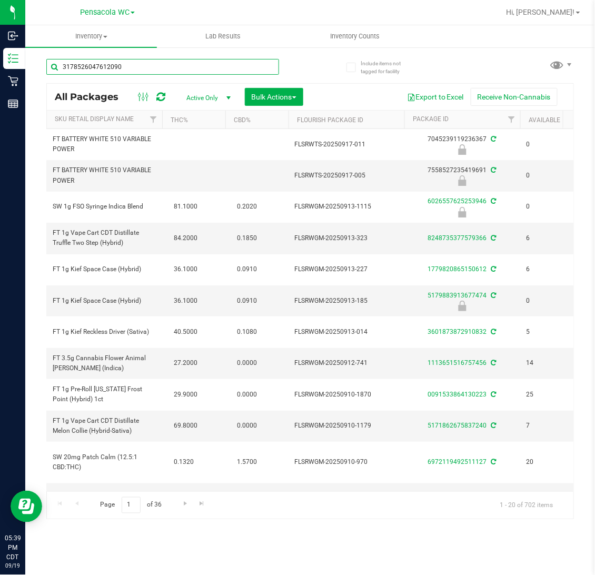
type input "3178526047612090"
click at [319, 73] on div "3178526047612090 All Packages Active Only Active Only Lab Samples Locked All Ex…" at bounding box center [310, 284] width 528 height 470
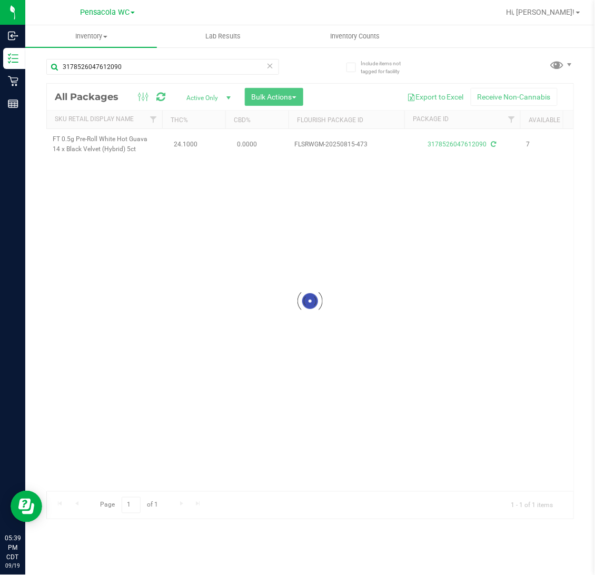
click at [268, 63] on icon at bounding box center [269, 65] width 7 height 13
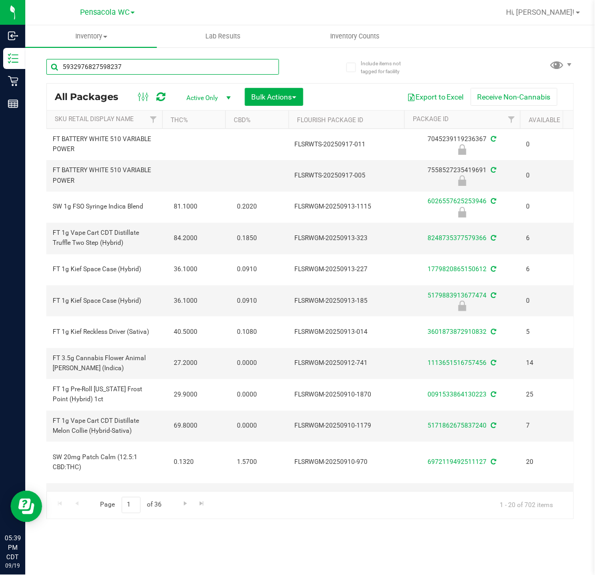
type input "5932976827598237"
click at [291, 66] on div "5932976827598237" at bounding box center [178, 67] width 264 height 34
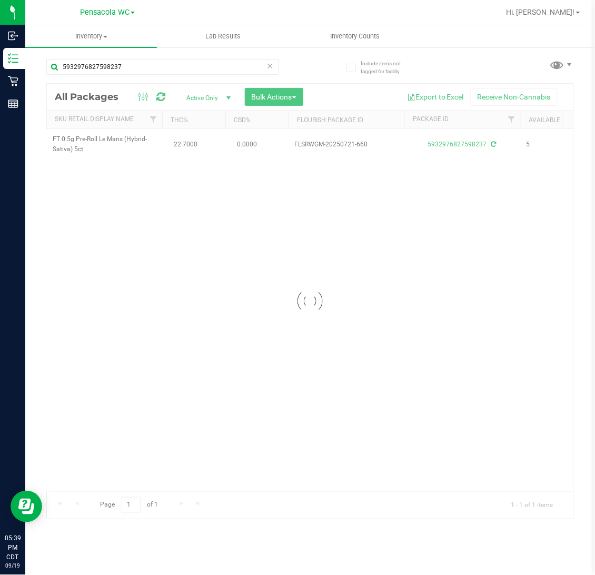
click at [269, 66] on icon at bounding box center [269, 65] width 7 height 13
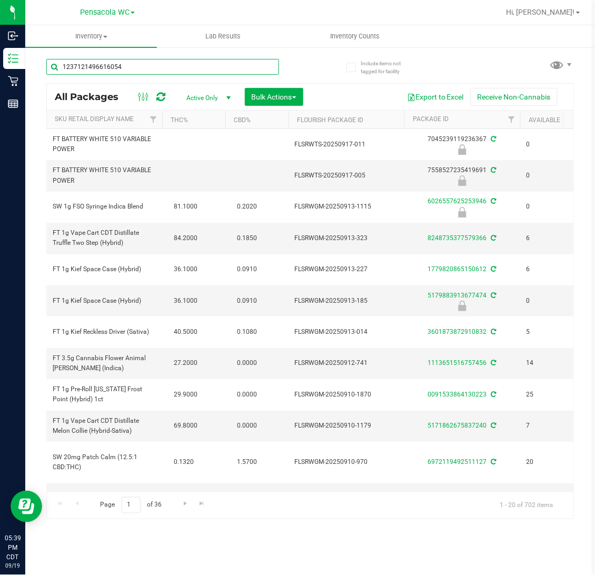
type input "1237121496616054"
click at [317, 66] on div "1237121496616054 All Packages Active Only Active Only Lab Samples Locked All Ex…" at bounding box center [310, 284] width 528 height 470
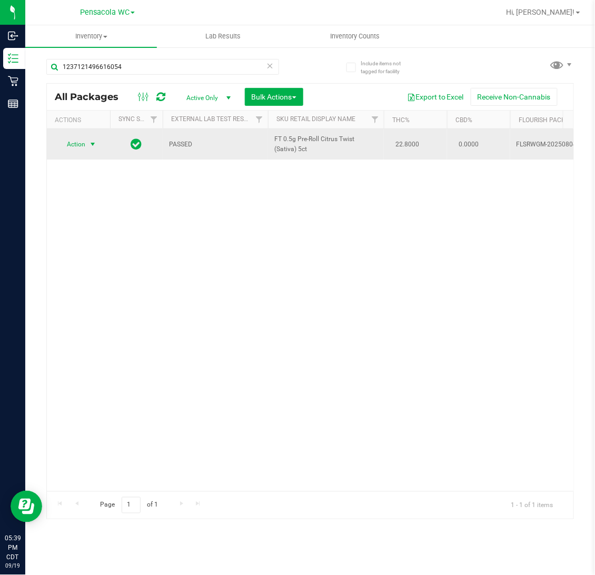
click at [90, 146] on span "select" at bounding box center [92, 144] width 8 height 8
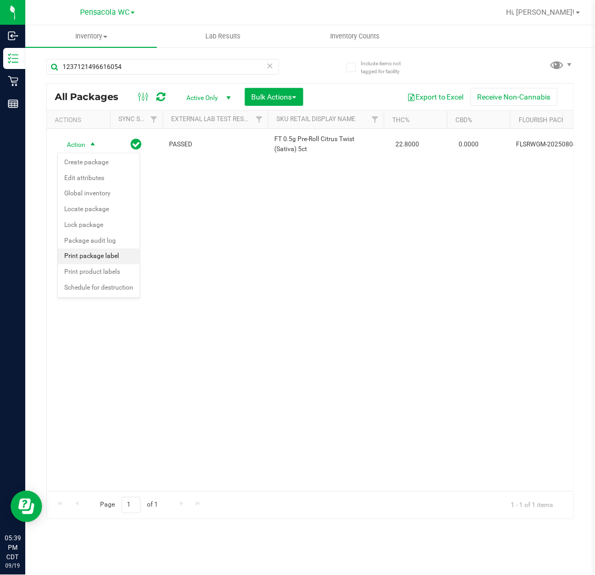
click at [76, 262] on li "Print package label" at bounding box center [99, 257] width 82 height 16
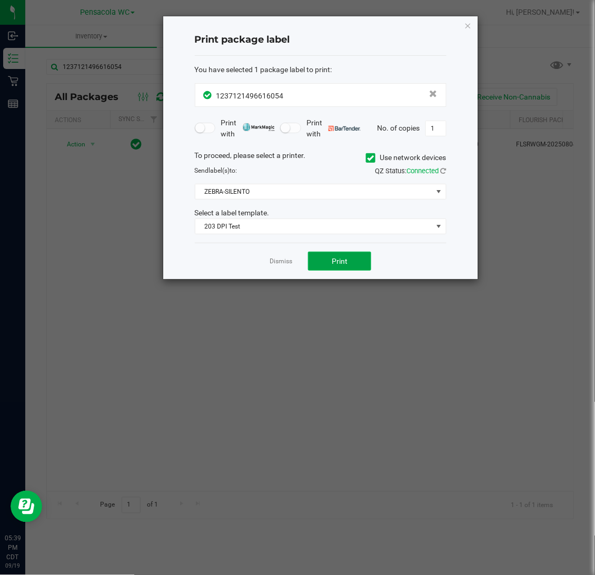
click at [334, 260] on span "Print" at bounding box center [340, 261] width 16 height 8
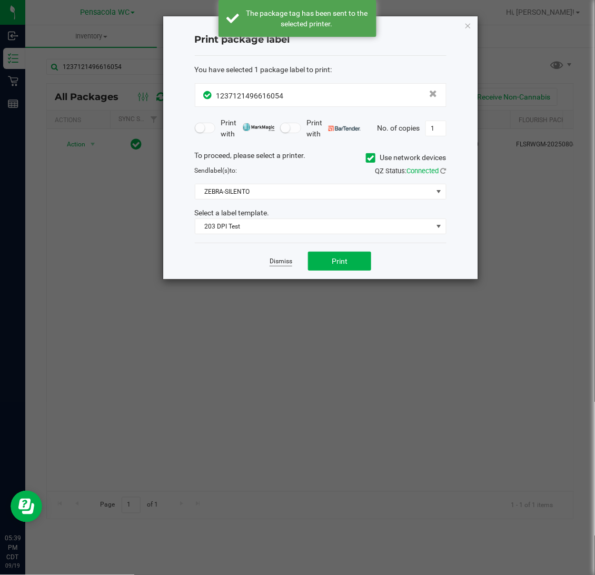
click at [279, 260] on link "Dismiss" at bounding box center [281, 261] width 23 height 9
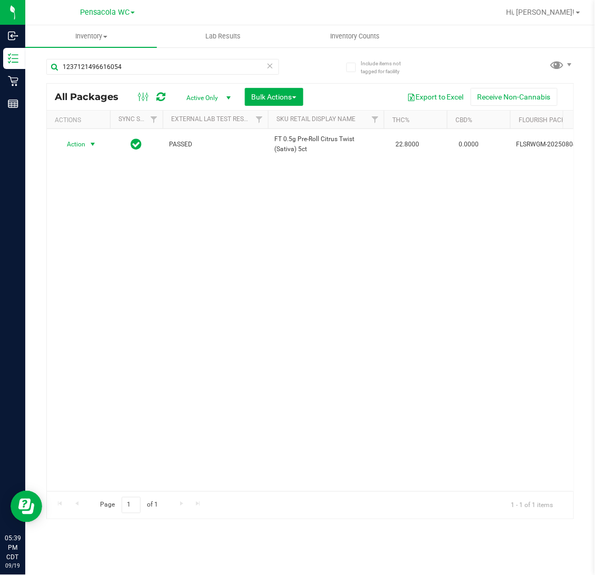
click at [269, 68] on icon at bounding box center [269, 65] width 7 height 13
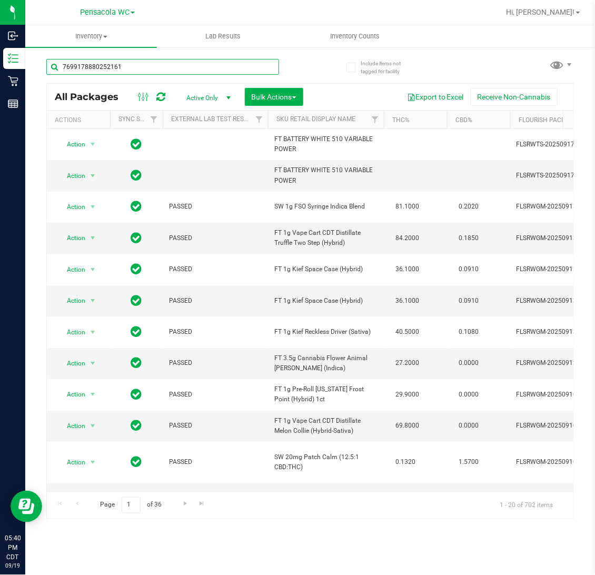
type input "7699178880252161"
click at [325, 64] on div "7699178880252161 All Packages Active Only Active Only Lab Samples Locked All Ex…" at bounding box center [310, 284] width 528 height 470
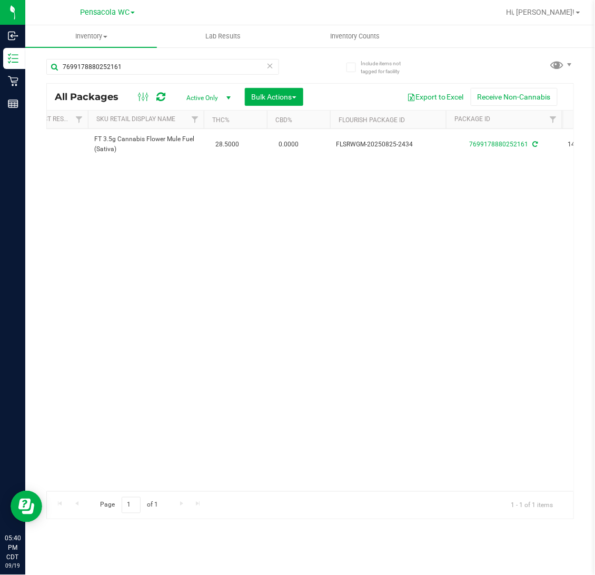
scroll to position [0, 213]
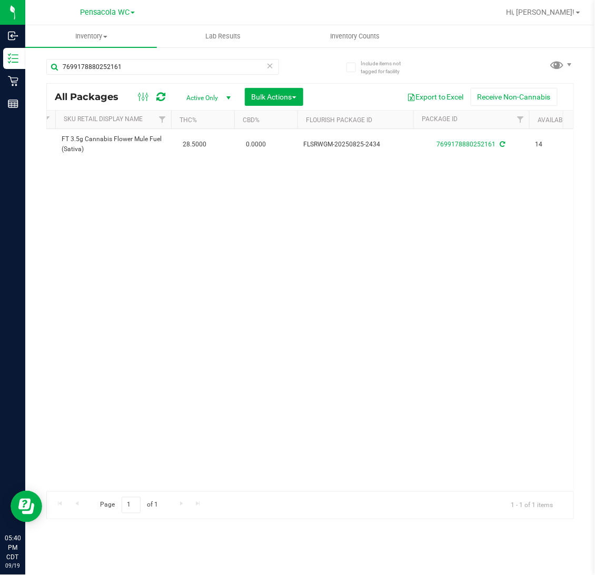
click at [273, 67] on icon at bounding box center [269, 65] width 7 height 13
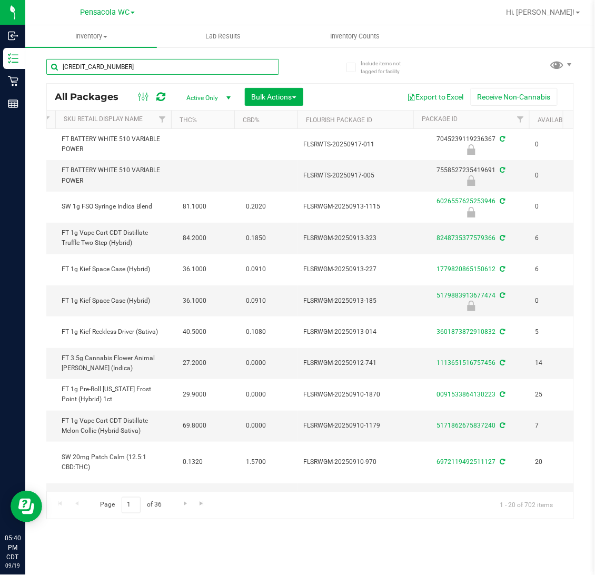
type input "4702791055711201"
click at [306, 65] on div "4702791055711201" at bounding box center [178, 67] width 264 height 34
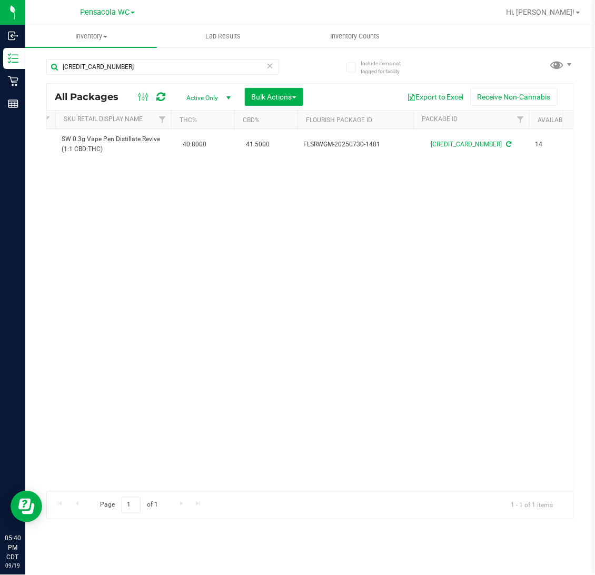
click at [272, 66] on icon at bounding box center [269, 65] width 7 height 13
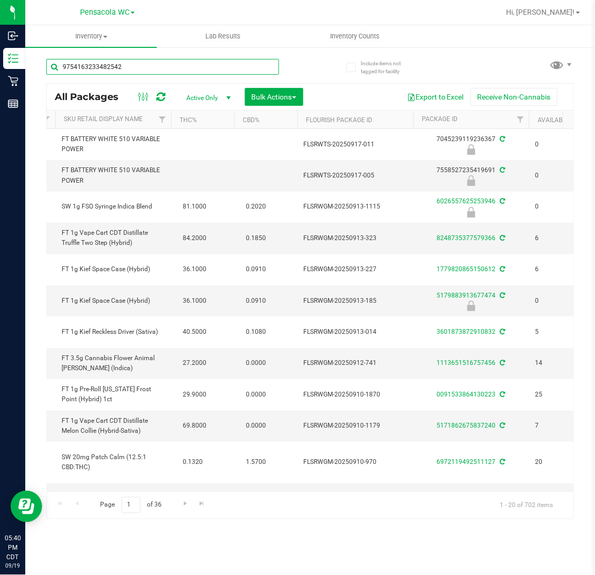
type input "9754163233482542"
click at [328, 62] on div "9754163233482542 All Packages Active Only Active Only Lab Samples Locked All Ex…" at bounding box center [310, 284] width 528 height 470
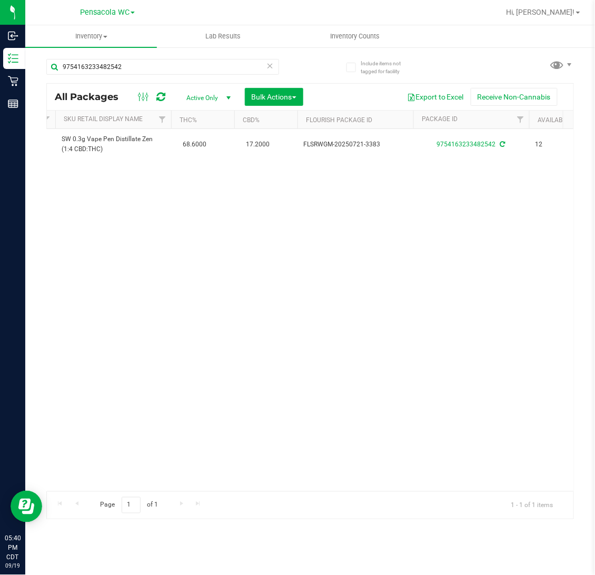
click at [272, 65] on icon at bounding box center [269, 65] width 7 height 13
type input "1114425175681715"
click at [271, 68] on icon at bounding box center [269, 65] width 7 height 13
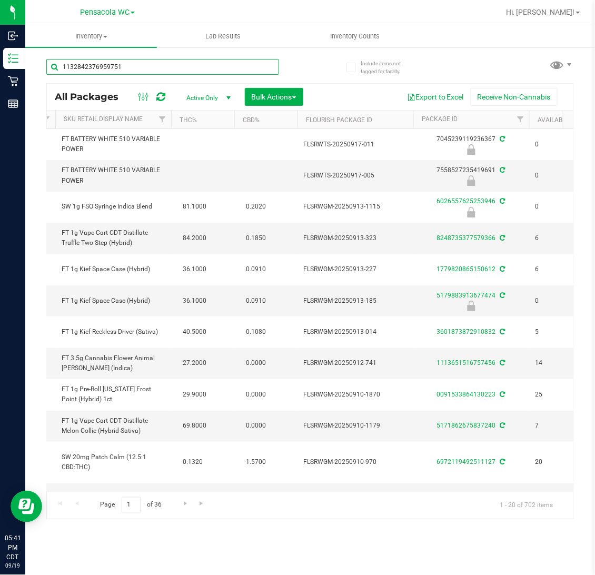
type input "1132842376959751"
click at [311, 55] on div "1132842376959751 All Packages Active Only Active Only Lab Samples Locked All Ex…" at bounding box center [310, 284] width 528 height 470
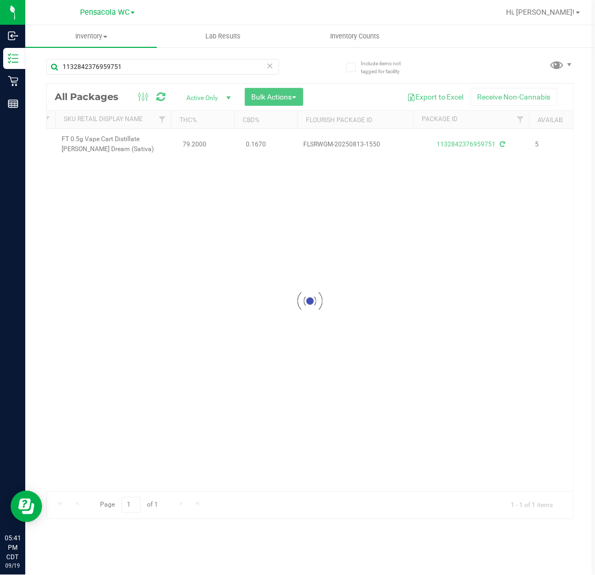
click at [272, 68] on icon at bounding box center [269, 65] width 7 height 13
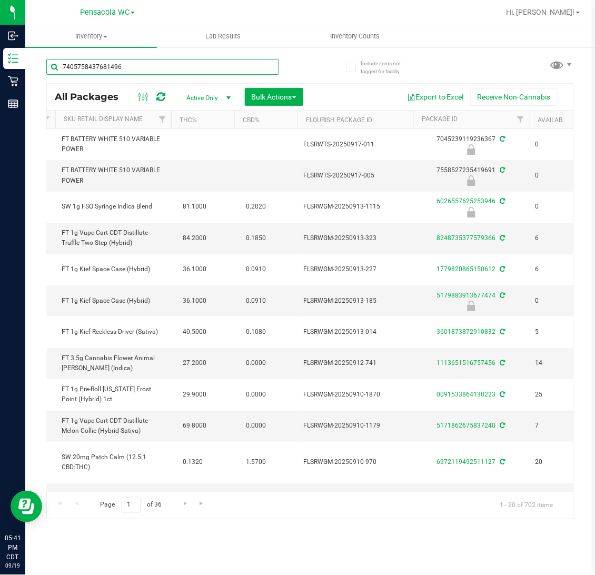
type input "7405758437681496"
click at [309, 62] on div "7405758437681496" at bounding box center [178, 67] width 264 height 34
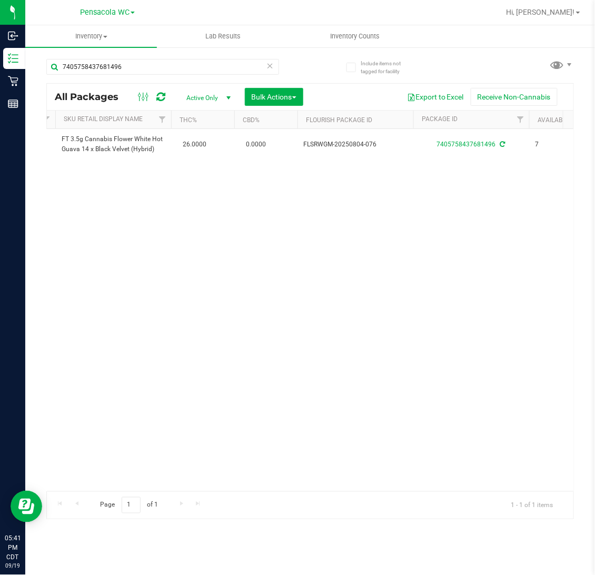
click at [270, 67] on icon at bounding box center [269, 65] width 7 height 13
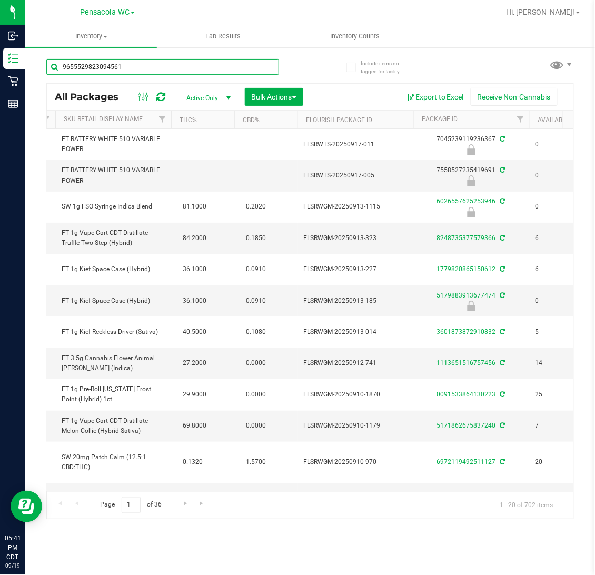
type input "9655529823094561"
click at [317, 60] on div "9655529823094561 All Packages Active Only Active Only Lab Samples Locked All Ex…" at bounding box center [310, 284] width 528 height 470
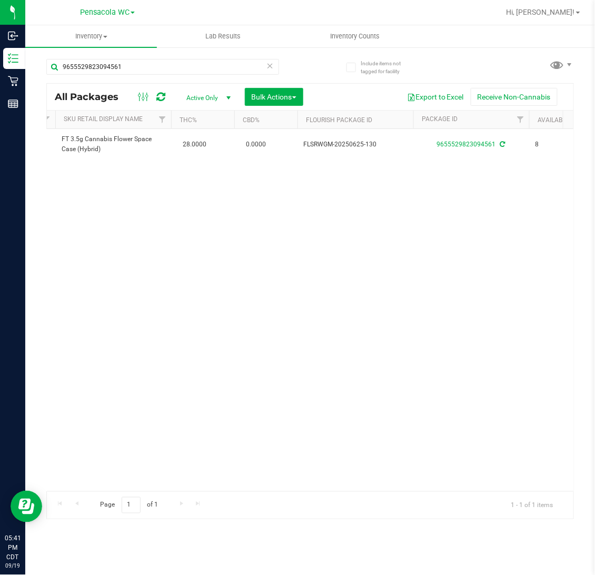
click at [270, 66] on icon at bounding box center [269, 65] width 7 height 13
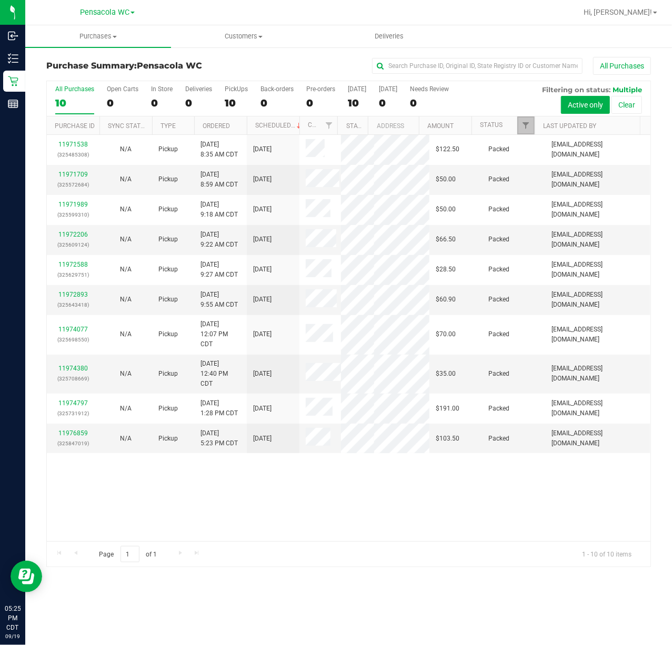
drag, startPoint x: 523, startPoint y: 124, endPoint x: 515, endPoint y: 125, distance: 8.4
click at [523, 124] on span "Filter" at bounding box center [526, 125] width 8 height 8
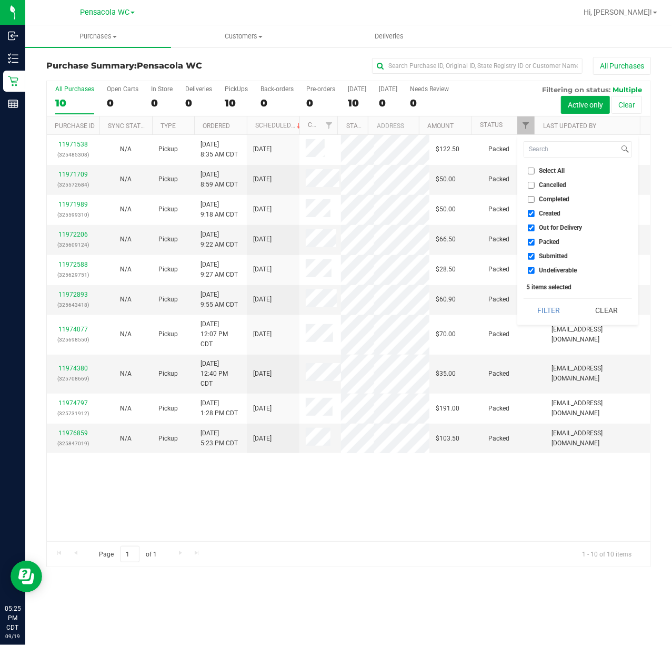
click at [532, 173] on input "Select All" at bounding box center [531, 170] width 7 height 7
checkbox input "true"
click at [532, 173] on input "Select All" at bounding box center [531, 170] width 7 height 7
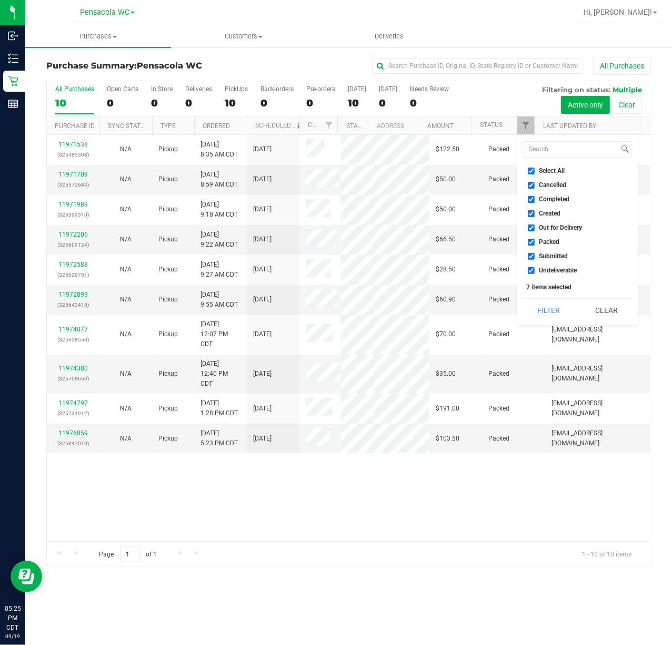
checkbox input "false"
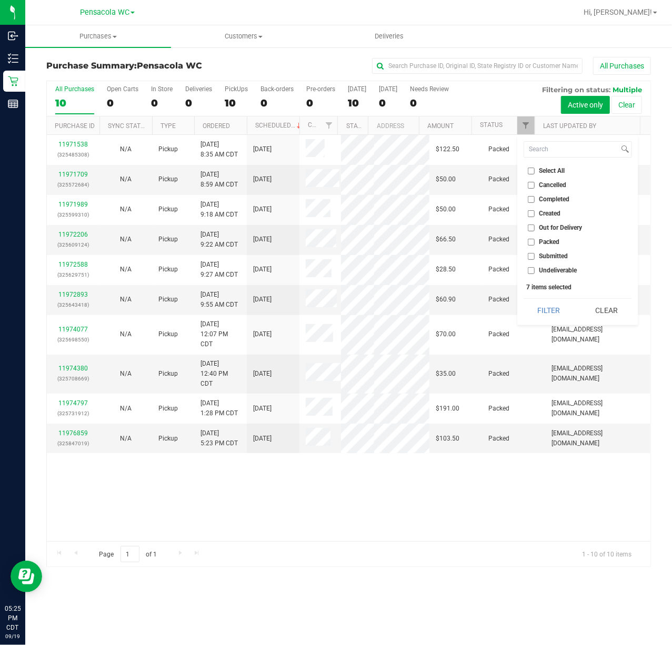
checkbox input "false"
click at [540, 243] on span "Packed" at bounding box center [550, 242] width 21 height 6
click at [535, 243] on input "Packed" at bounding box center [531, 242] width 7 height 7
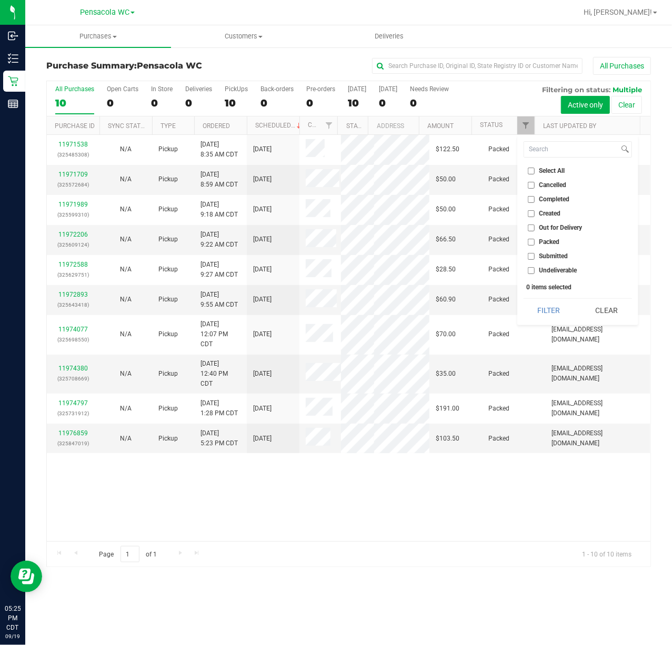
checkbox input "true"
click at [542, 314] on button "Filter" at bounding box center [549, 310] width 51 height 23
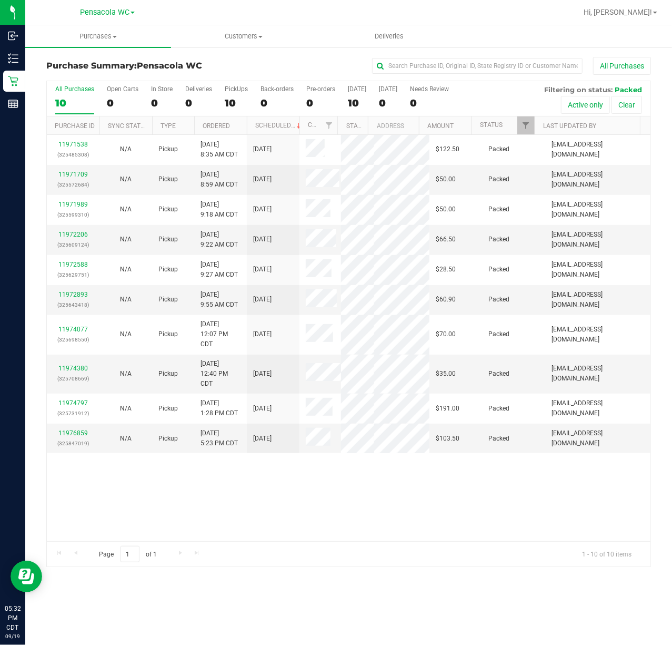
click at [237, 127] on th "Ordered" at bounding box center [220, 125] width 53 height 18
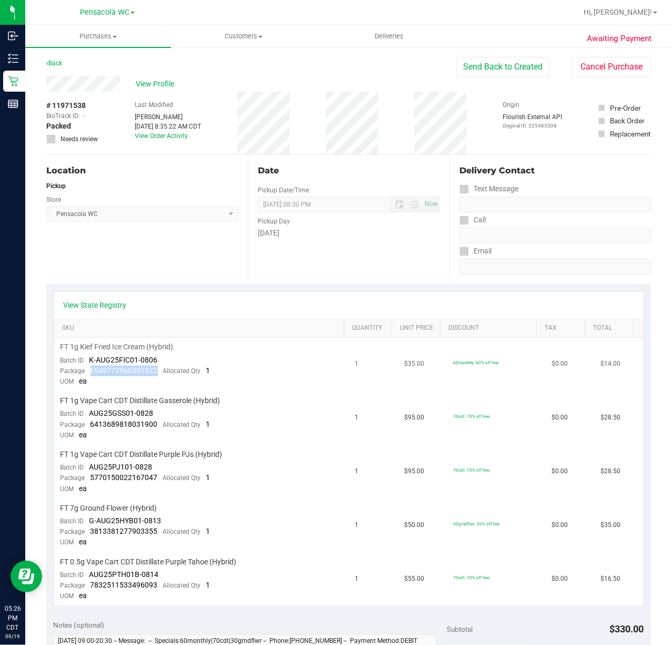
drag, startPoint x: 155, startPoint y: 372, endPoint x: 90, endPoint y: 371, distance: 65.3
click at [91, 371] on span "6549772966501522" at bounding box center [124, 370] width 67 height 8
drag, startPoint x: 157, startPoint y: 421, endPoint x: 90, endPoint y: 426, distance: 67.5
click at [90, 426] on div "Package 6413689818031900 Allocated Qty 1" at bounding box center [136, 424] width 150 height 11
drag, startPoint x: 156, startPoint y: 475, endPoint x: 92, endPoint y: 474, distance: 64.2
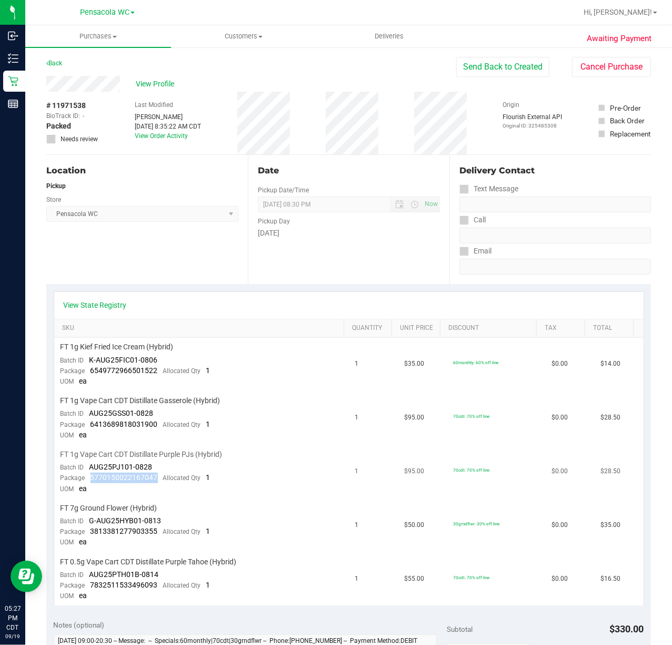
click at [92, 474] on span "5770150022167047" at bounding box center [124, 477] width 67 height 8
drag, startPoint x: 158, startPoint y: 525, endPoint x: 90, endPoint y: 527, distance: 68.5
click at [90, 527] on div "Package 3813381277903355 Allocated Qty 1" at bounding box center [136, 531] width 150 height 11
drag, startPoint x: 159, startPoint y: 579, endPoint x: 92, endPoint y: 579, distance: 66.9
click at [92, 580] on div "Package 7832511533496093 Allocated Qty 1" at bounding box center [136, 585] width 150 height 11
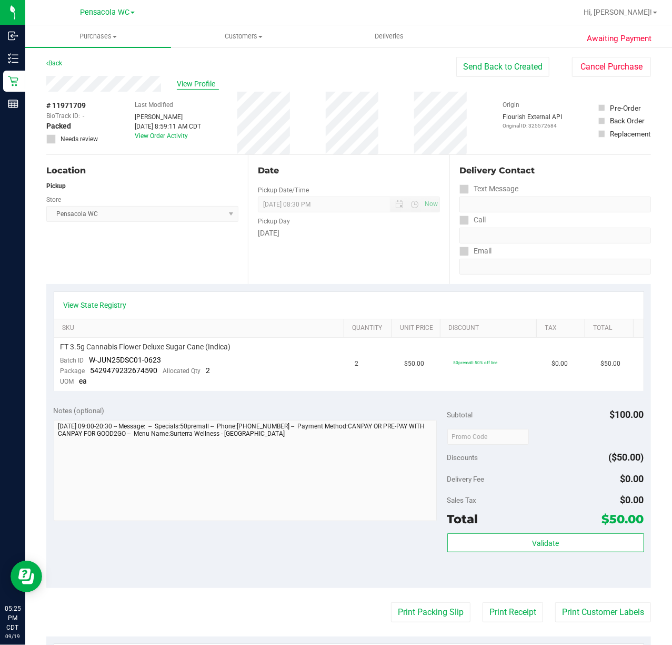
click at [202, 85] on span "View Profile" at bounding box center [198, 83] width 42 height 11
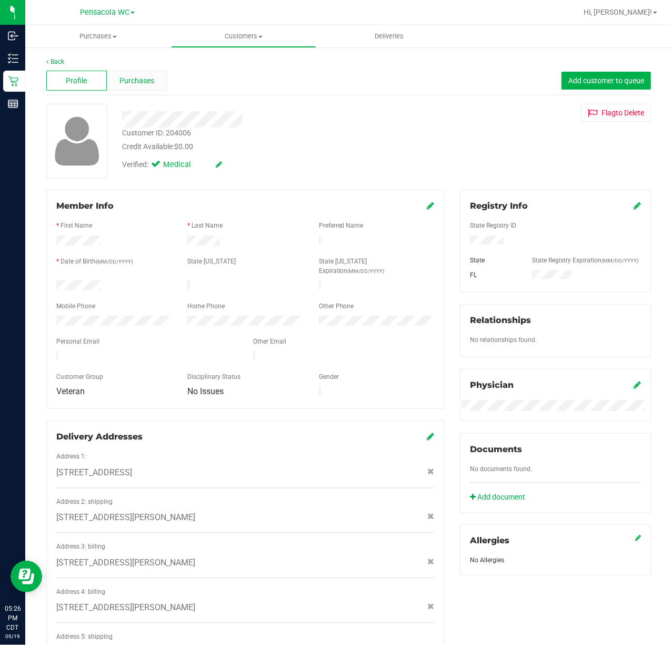
click at [137, 85] on span "Purchases" at bounding box center [137, 80] width 35 height 11
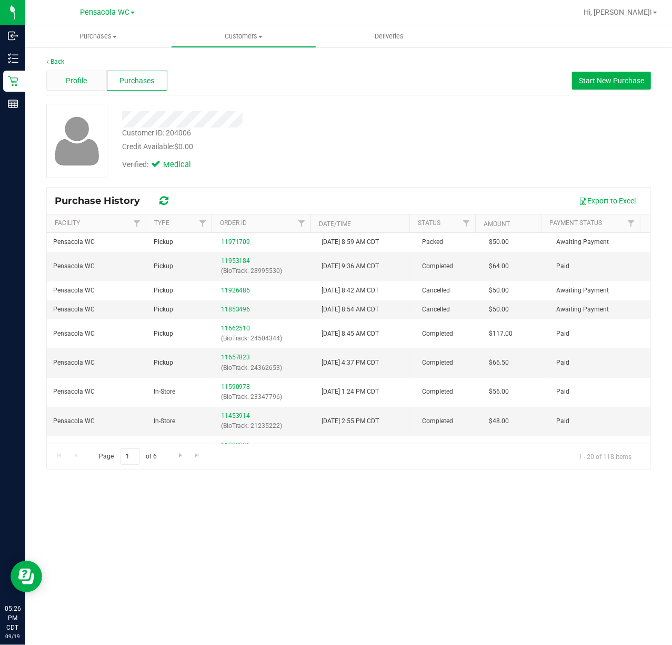
click at [64, 74] on div "Profile" at bounding box center [76, 81] width 61 height 20
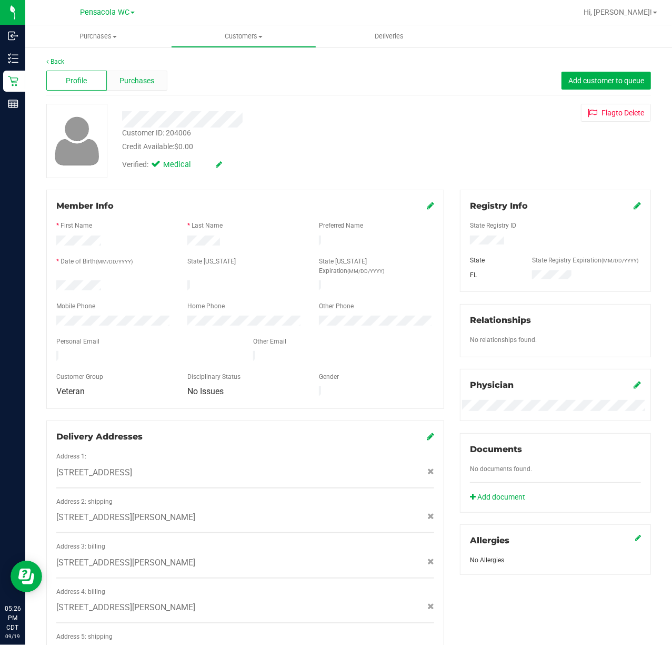
click at [121, 83] on span "Purchases" at bounding box center [137, 80] width 35 height 11
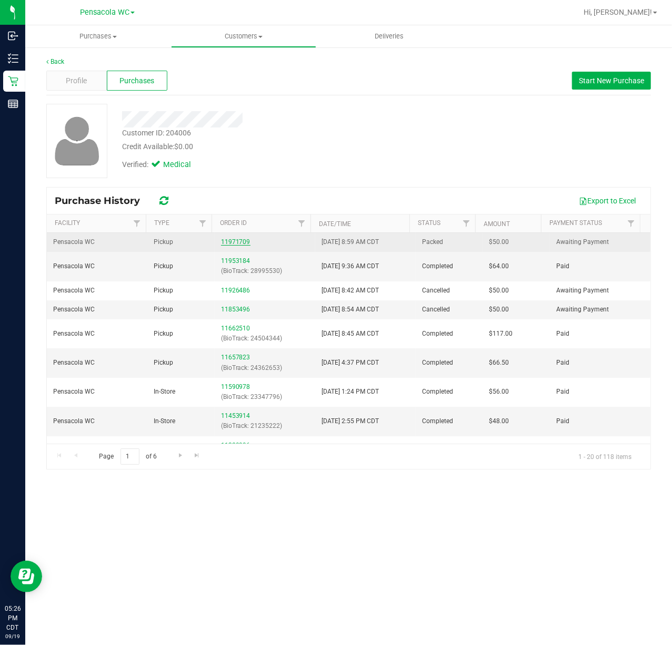
click at [237, 241] on link "11971709" at bounding box center [235, 241] width 29 height 7
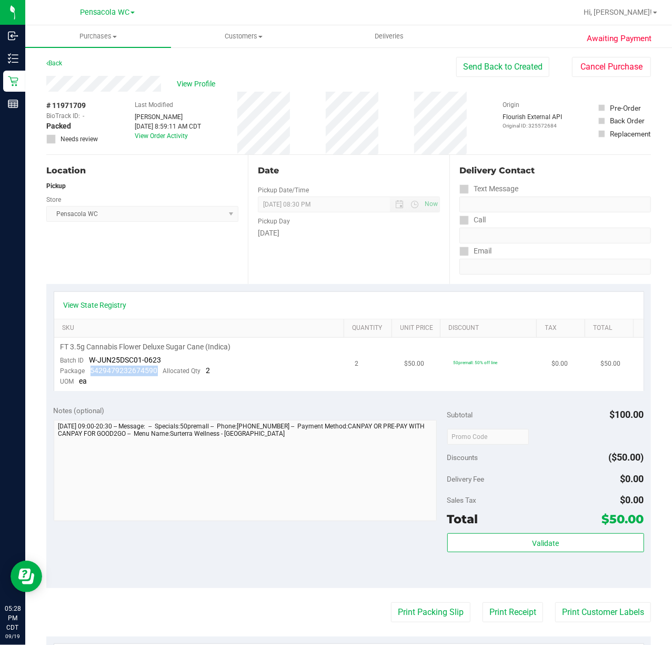
drag, startPoint x: 158, startPoint y: 370, endPoint x: 87, endPoint y: 374, distance: 70.7
click at [87, 374] on div "Package 5429479232674590 Allocated Qty 2" at bounding box center [136, 370] width 150 height 11
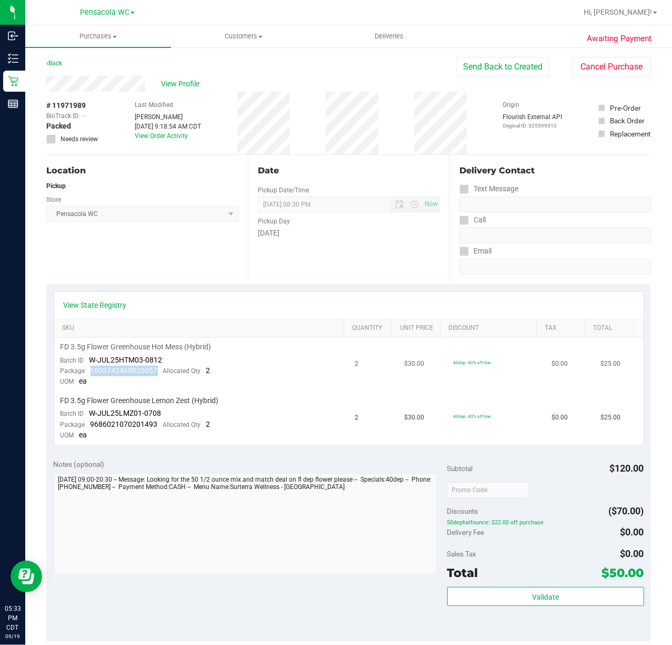
drag, startPoint x: 156, startPoint y: 372, endPoint x: 91, endPoint y: 367, distance: 64.9
click at [91, 367] on span "1603742468020057" at bounding box center [124, 370] width 67 height 8
drag, startPoint x: 152, startPoint y: 422, endPoint x: 93, endPoint y: 426, distance: 59.1
click at [93, 426] on span "9686021070201493" at bounding box center [124, 424] width 67 height 8
click at [159, 434] on td "FD 3.5g Flower Greenhouse Lemon Zest (Hybrid) Batch ID W-JUL25LMZ01-0708 Packag…" at bounding box center [201, 417] width 295 height 53
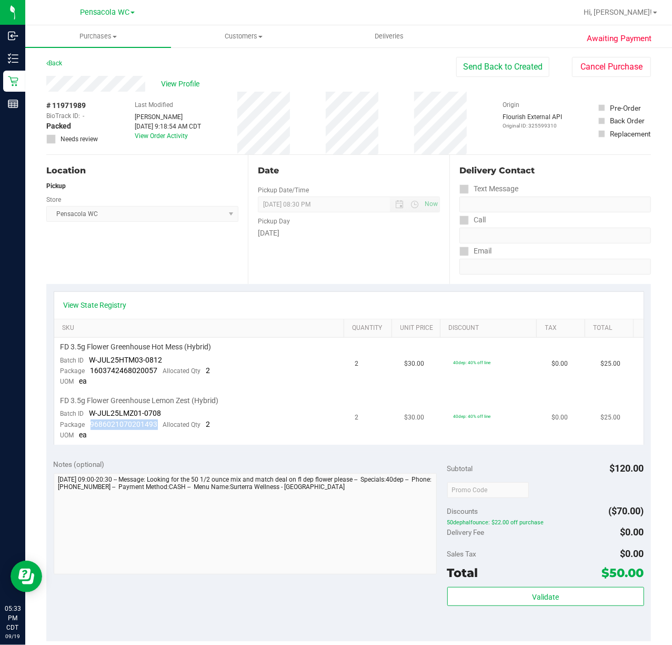
drag, startPoint x: 158, startPoint y: 424, endPoint x: 87, endPoint y: 424, distance: 71.1
click at [87, 424] on div "Package 9686021070201493 Allocated Qty 2" at bounding box center [136, 424] width 150 height 11
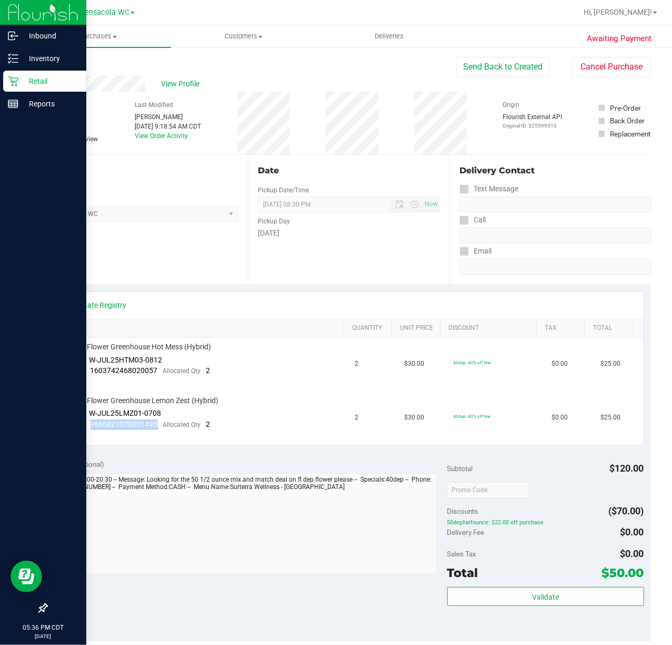
click at [11, 82] on icon at bounding box center [13, 81] width 11 height 11
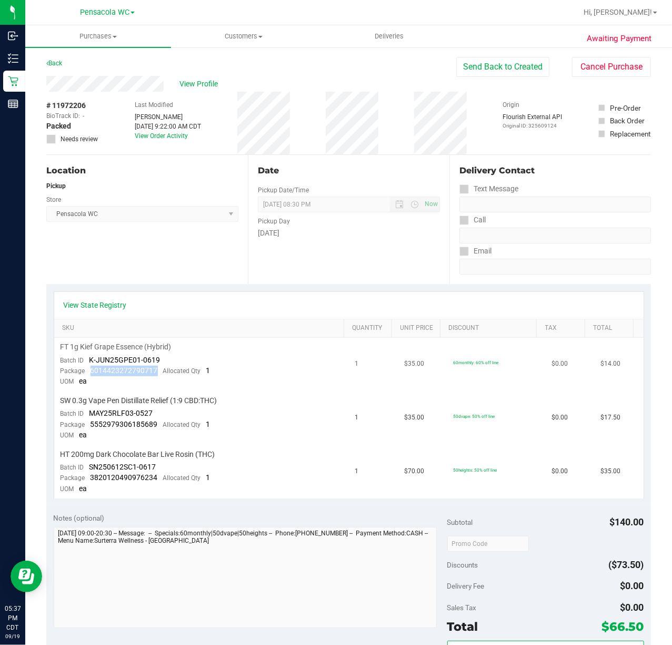
drag, startPoint x: 154, startPoint y: 372, endPoint x: 89, endPoint y: 370, distance: 65.3
click at [89, 370] on div "Package 6014423272790717 Allocated Qty 1" at bounding box center [136, 370] width 150 height 11
drag, startPoint x: 158, startPoint y: 421, endPoint x: 90, endPoint y: 424, distance: 68.5
click at [90, 424] on div "Package 5552979306185689 Allocated Qty 1" at bounding box center [136, 424] width 150 height 11
drag, startPoint x: 155, startPoint y: 474, endPoint x: 92, endPoint y: 472, distance: 63.2
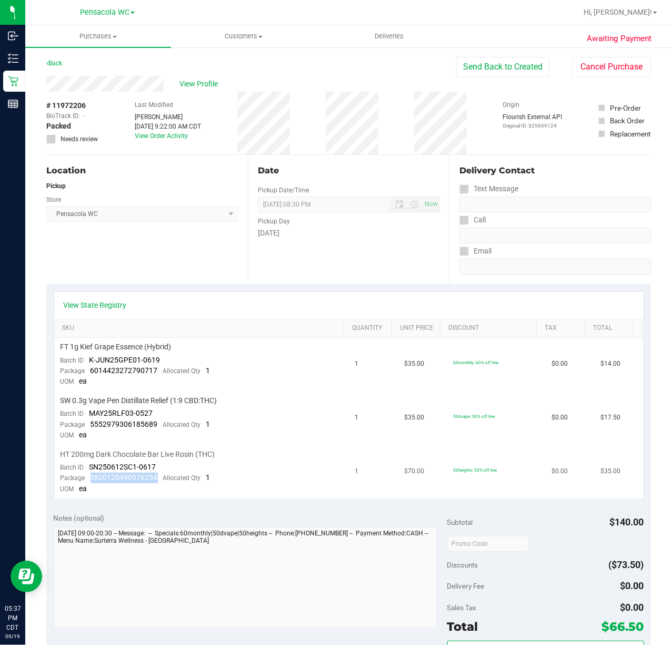
click at [92, 473] on span "3820120490976234" at bounding box center [124, 477] width 67 height 8
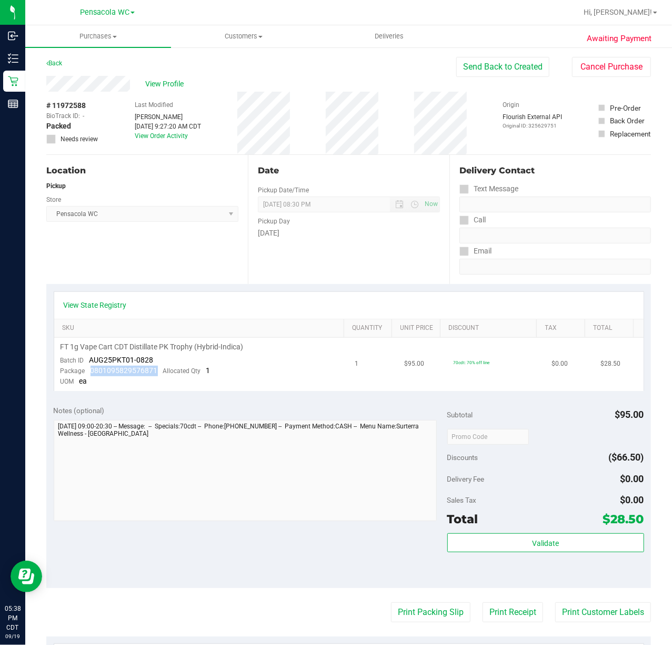
drag, startPoint x: 156, startPoint y: 372, endPoint x: 91, endPoint y: 374, distance: 65.3
click at [91, 374] on span "0801095829576871" at bounding box center [124, 370] width 67 height 8
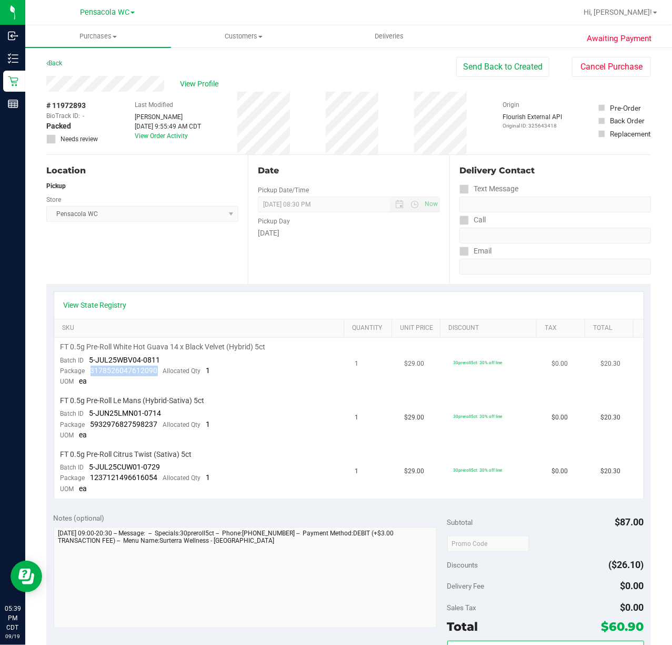
drag, startPoint x: 157, startPoint y: 369, endPoint x: 91, endPoint y: 374, distance: 66.6
click at [91, 374] on div "Package 3178526047612090 Allocated Qty 1" at bounding box center [136, 370] width 150 height 11
drag, startPoint x: 154, startPoint y: 422, endPoint x: 67, endPoint y: 411, distance: 87.0
click at [67, 411] on td "FT 0.5g Pre-Roll Le Mans (Hybrid-Sativa) 5ct Batch ID 5-JUN25LMN01-0714 Package…" at bounding box center [201, 418] width 295 height 54
click at [151, 426] on span "5932976827598237" at bounding box center [124, 424] width 67 height 8
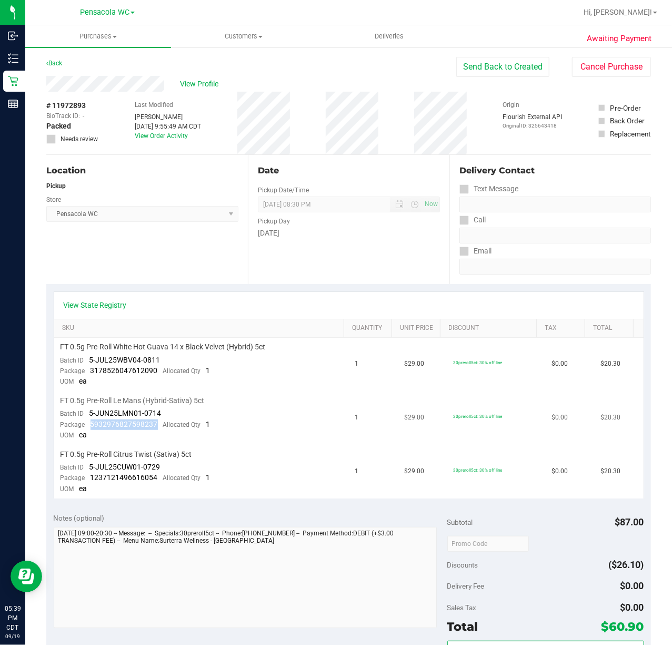
drag, startPoint x: 160, startPoint y: 423, endPoint x: 90, endPoint y: 420, distance: 70.6
click at [90, 420] on div "Package 5932976827598237 Allocated Qty 1" at bounding box center [136, 424] width 150 height 11
drag, startPoint x: 158, startPoint y: 474, endPoint x: 91, endPoint y: 477, distance: 67.0
click at [91, 477] on div "Package 1237121496616054 Allocated Qty 1" at bounding box center [136, 477] width 150 height 11
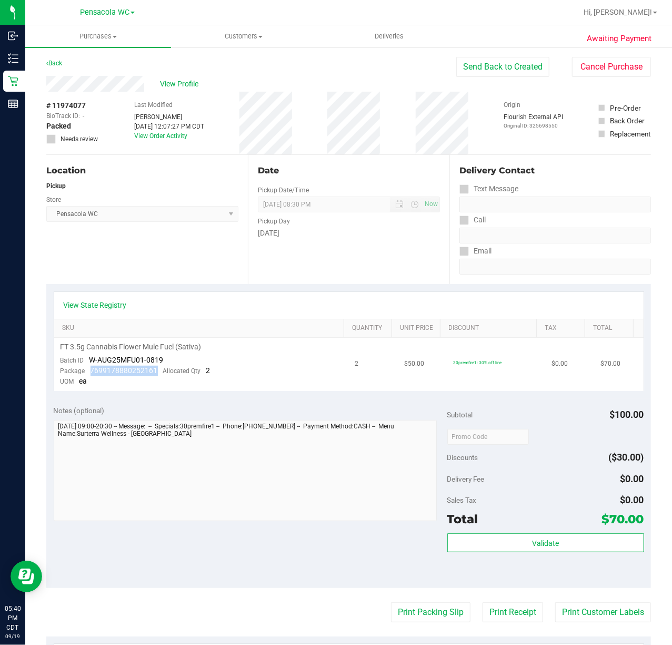
drag, startPoint x: 159, startPoint y: 372, endPoint x: 90, endPoint y: 371, distance: 69.0
click at [90, 371] on div "Package 7699178880252161 Allocated Qty 2" at bounding box center [136, 370] width 150 height 11
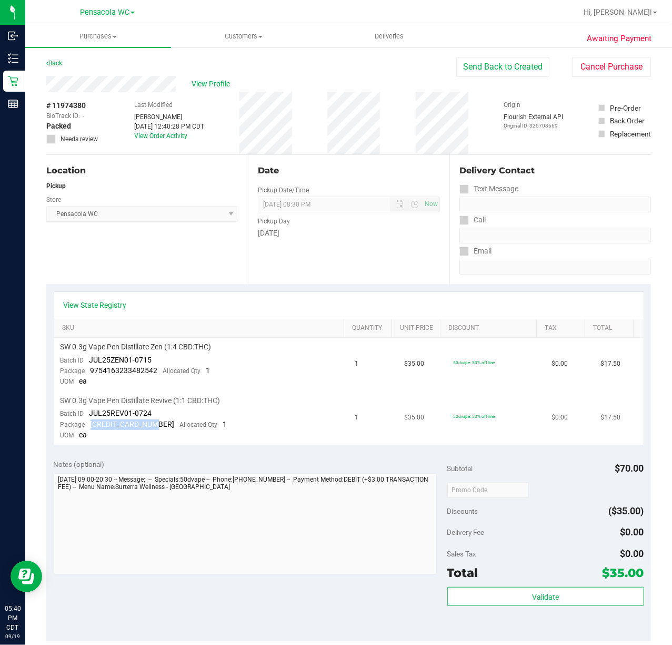
drag, startPoint x: 158, startPoint y: 422, endPoint x: 89, endPoint y: 426, distance: 69.1
click at [89, 426] on div "Package [CREDIT_CARD_NUMBER] Allocated Qty 1" at bounding box center [144, 424] width 167 height 11
drag, startPoint x: 137, startPoint y: 363, endPoint x: 90, endPoint y: 373, distance: 48.3
click at [90, 373] on div "Package 9754163233482542 Allocated Qty 1" at bounding box center [136, 370] width 150 height 11
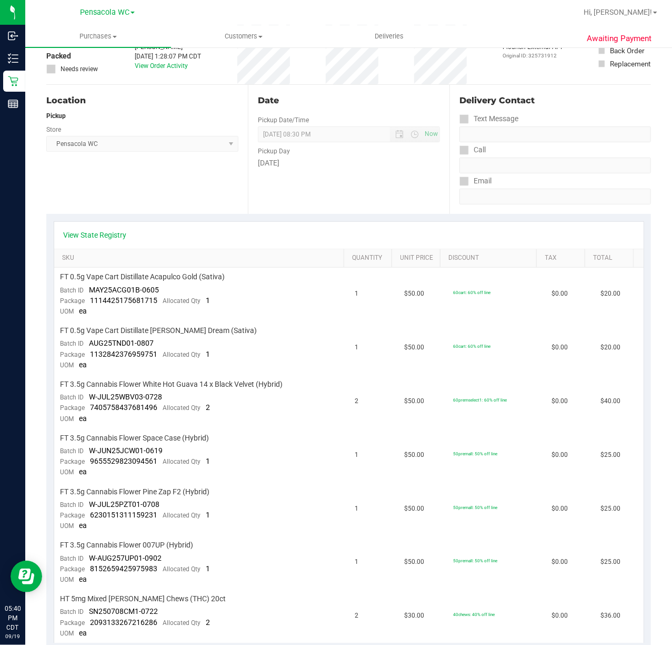
scroll to position [140, 0]
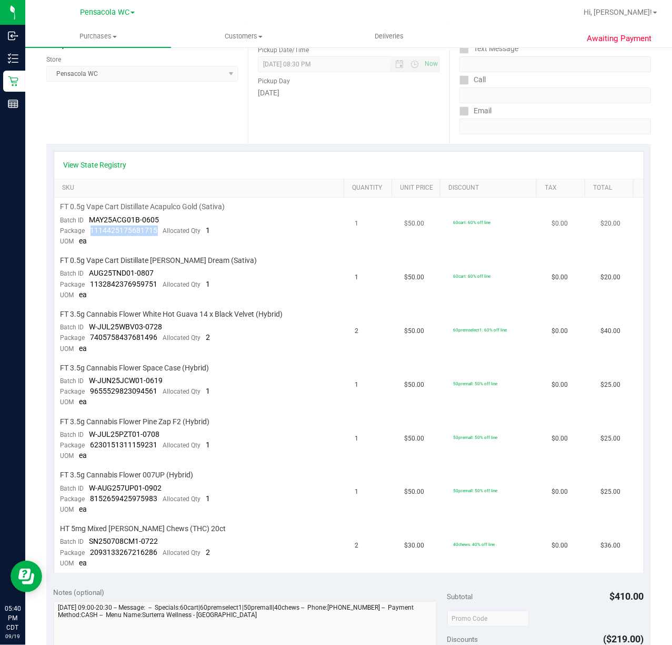
drag, startPoint x: 157, startPoint y: 230, endPoint x: 87, endPoint y: 227, distance: 69.5
click at [87, 227] on div "Package 1114425175681715 Allocated Qty 1" at bounding box center [136, 230] width 150 height 11
drag, startPoint x: 158, startPoint y: 283, endPoint x: 90, endPoint y: 283, distance: 68.5
click at [90, 283] on div "Package 1132842376959751 Allocated Qty 1" at bounding box center [136, 284] width 150 height 11
click at [290, 397] on td "FT 3.5g Cannabis Flower Space Case (Hybrid) Batch ID W-JUN25JCW01-0619 Package …" at bounding box center [201, 386] width 295 height 54
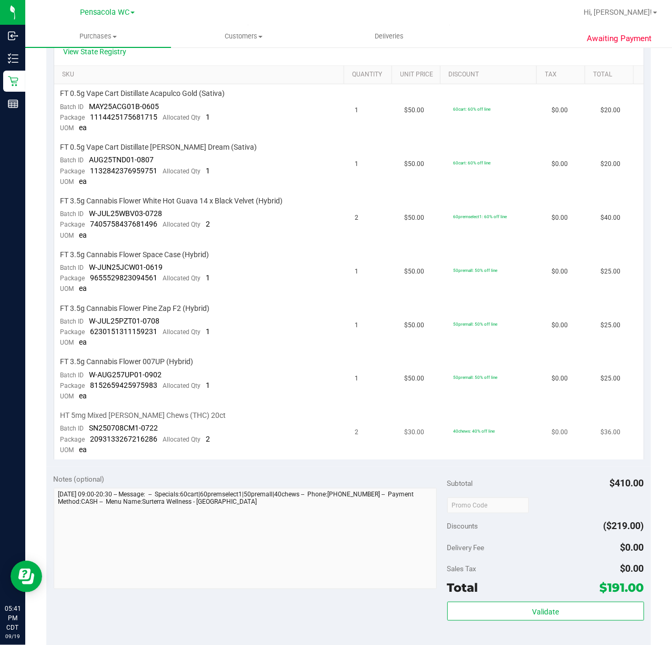
scroll to position [281, 0]
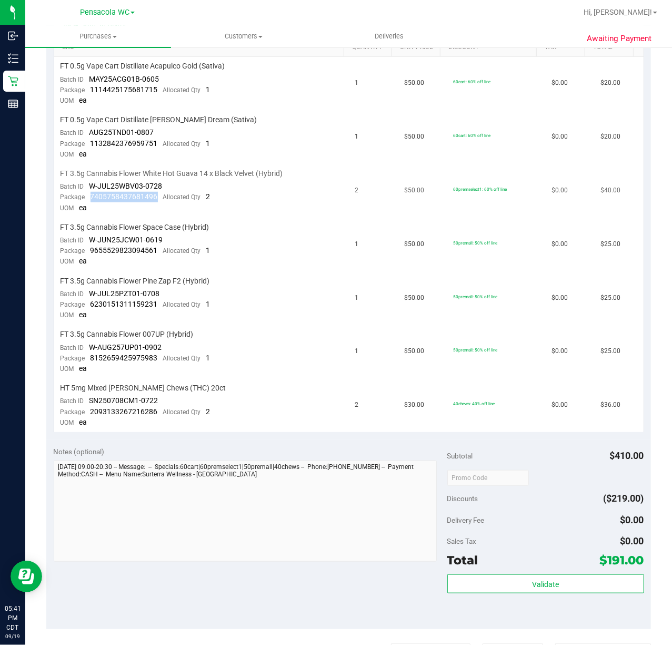
drag, startPoint x: 156, startPoint y: 191, endPoint x: 87, endPoint y: 193, distance: 68.5
click at [87, 193] on div "Package 7405758437681496 Allocated Qty 2" at bounding box center [136, 197] width 150 height 11
drag, startPoint x: 159, startPoint y: 249, endPoint x: 92, endPoint y: 245, distance: 67.5
click at [92, 245] on div "Package 9655529823094561 Allocated Qty 1" at bounding box center [136, 250] width 150 height 11
drag, startPoint x: 158, startPoint y: 298, endPoint x: 90, endPoint y: 298, distance: 68.5
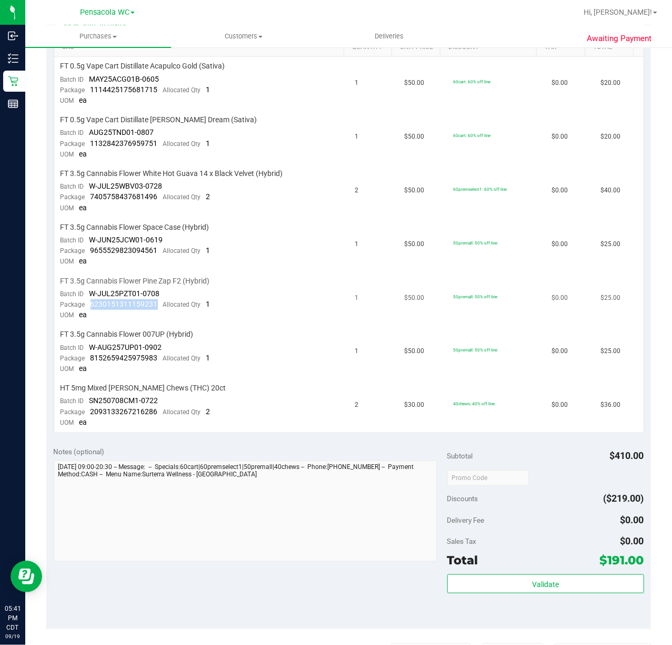
click at [90, 299] on div "Package 6230151311159231 Allocated Qty 1" at bounding box center [136, 304] width 150 height 11
click at [236, 338] on td "FT 3.5g Cannabis Flower 007UP (Hybrid) Batch ID W-AUG257UP01-0902 Package 81526…" at bounding box center [201, 352] width 295 height 54
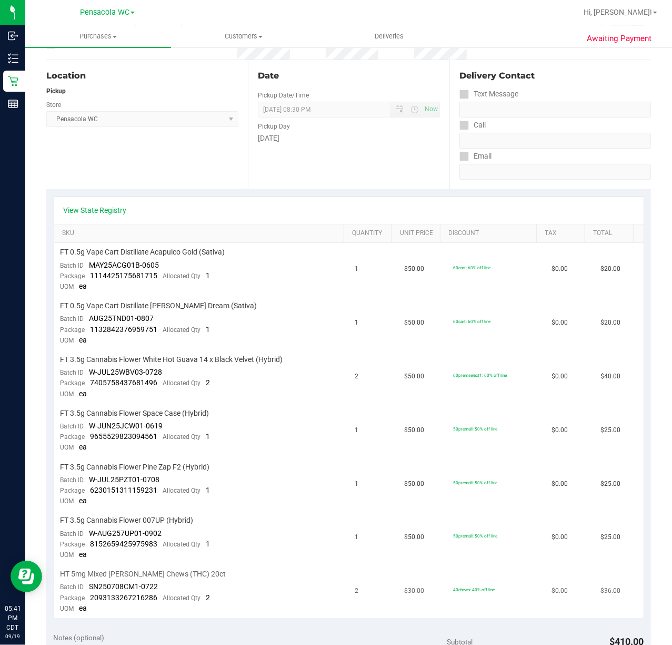
scroll to position [0, 0]
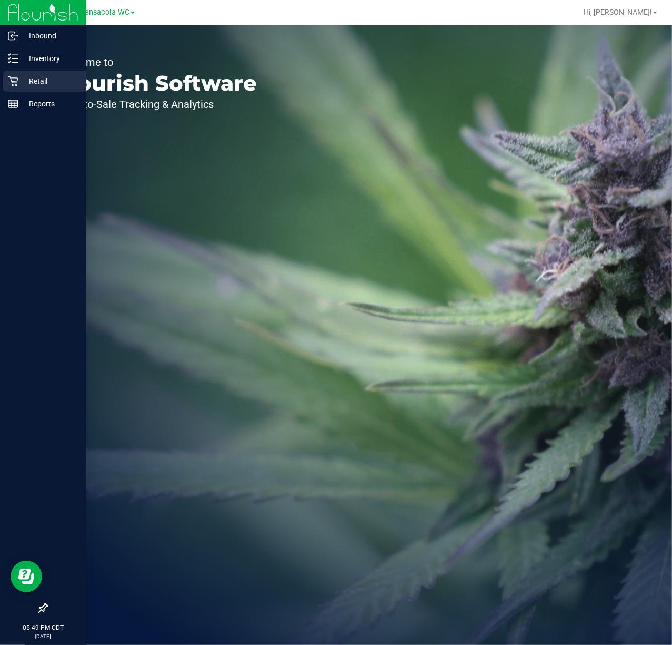
click at [13, 91] on div "Retail" at bounding box center [44, 81] width 83 height 21
